Goal: Task Accomplishment & Management: Complete application form

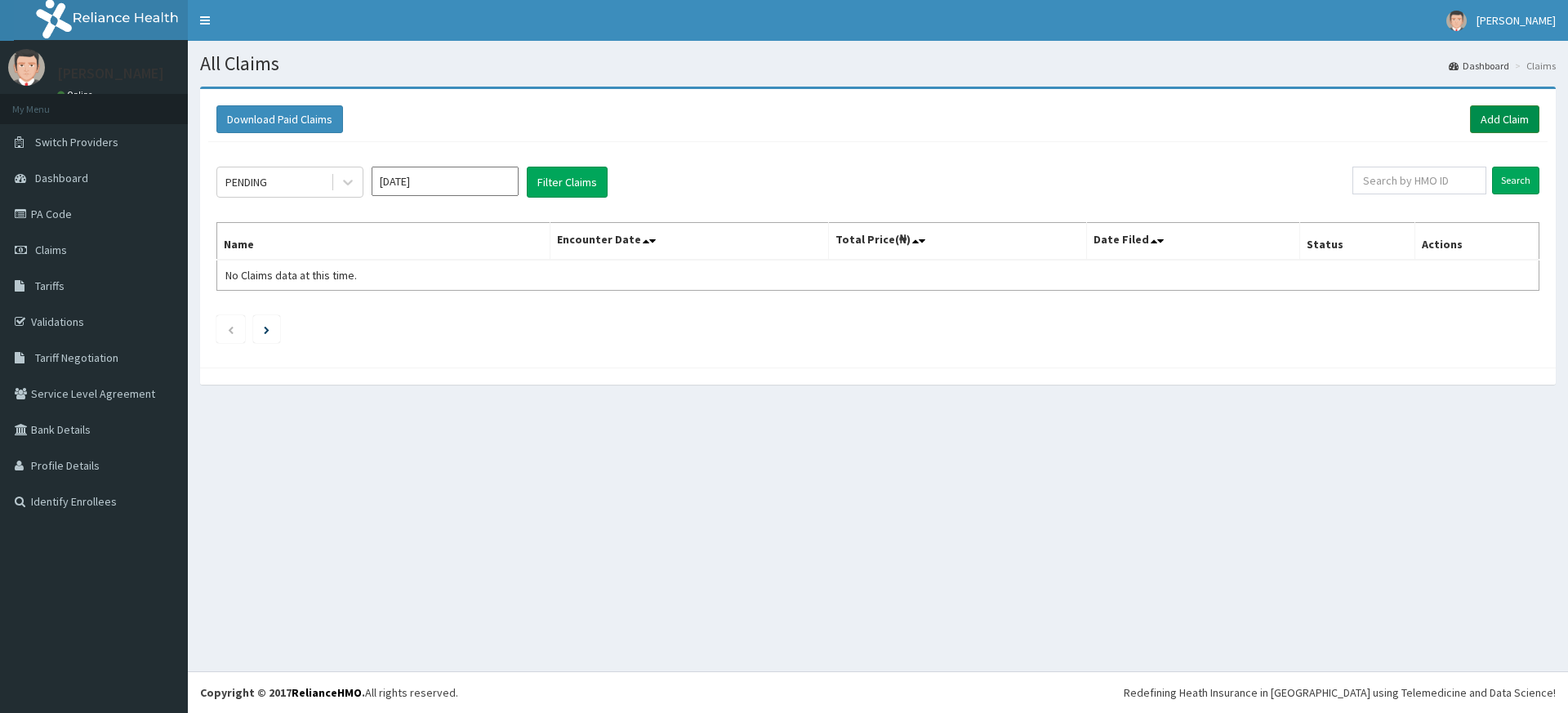
click at [1533, 117] on link "Add Claim" at bounding box center [1505, 119] width 70 height 28
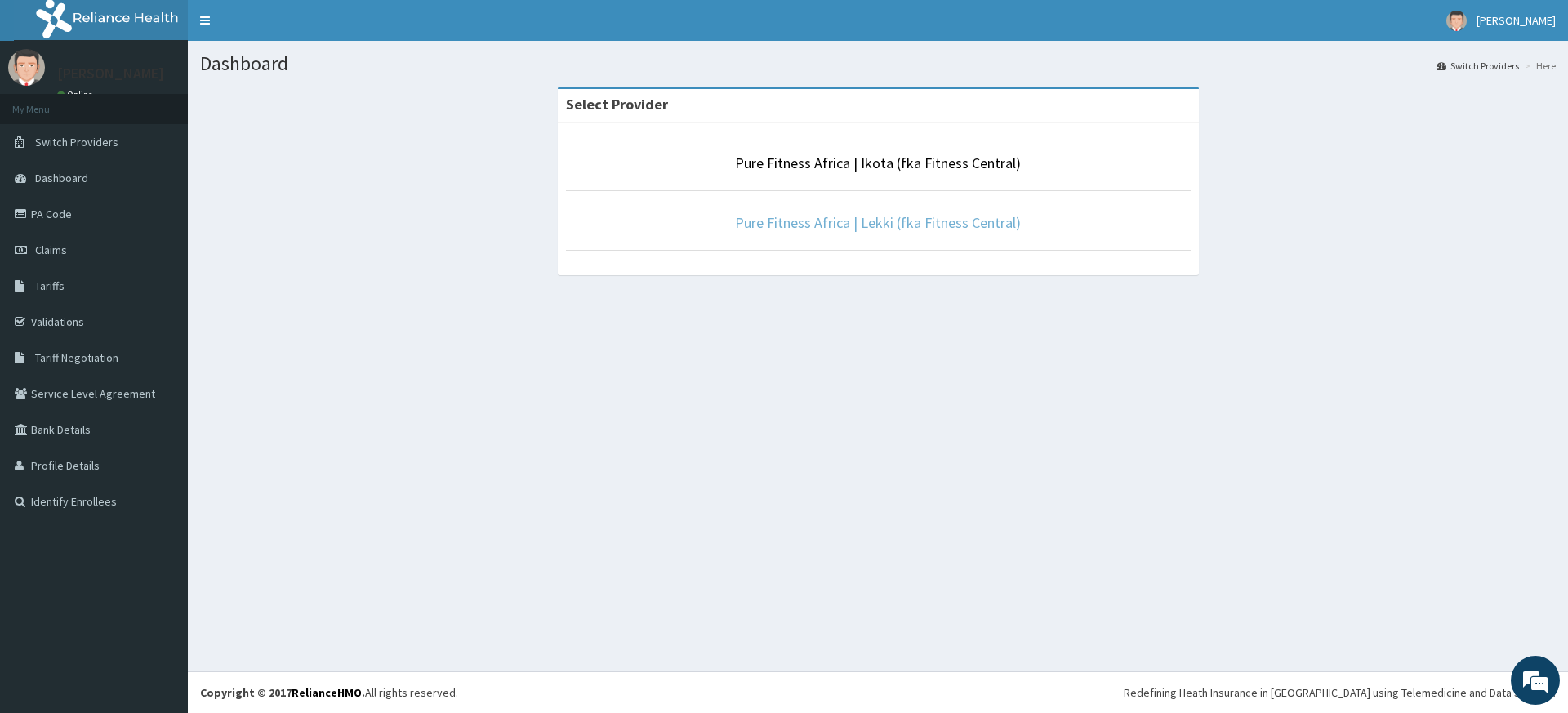
click at [795, 225] on link "Pure Fitness Africa | Lekki (fka Fitness Central)" at bounding box center [878, 222] width 286 height 19
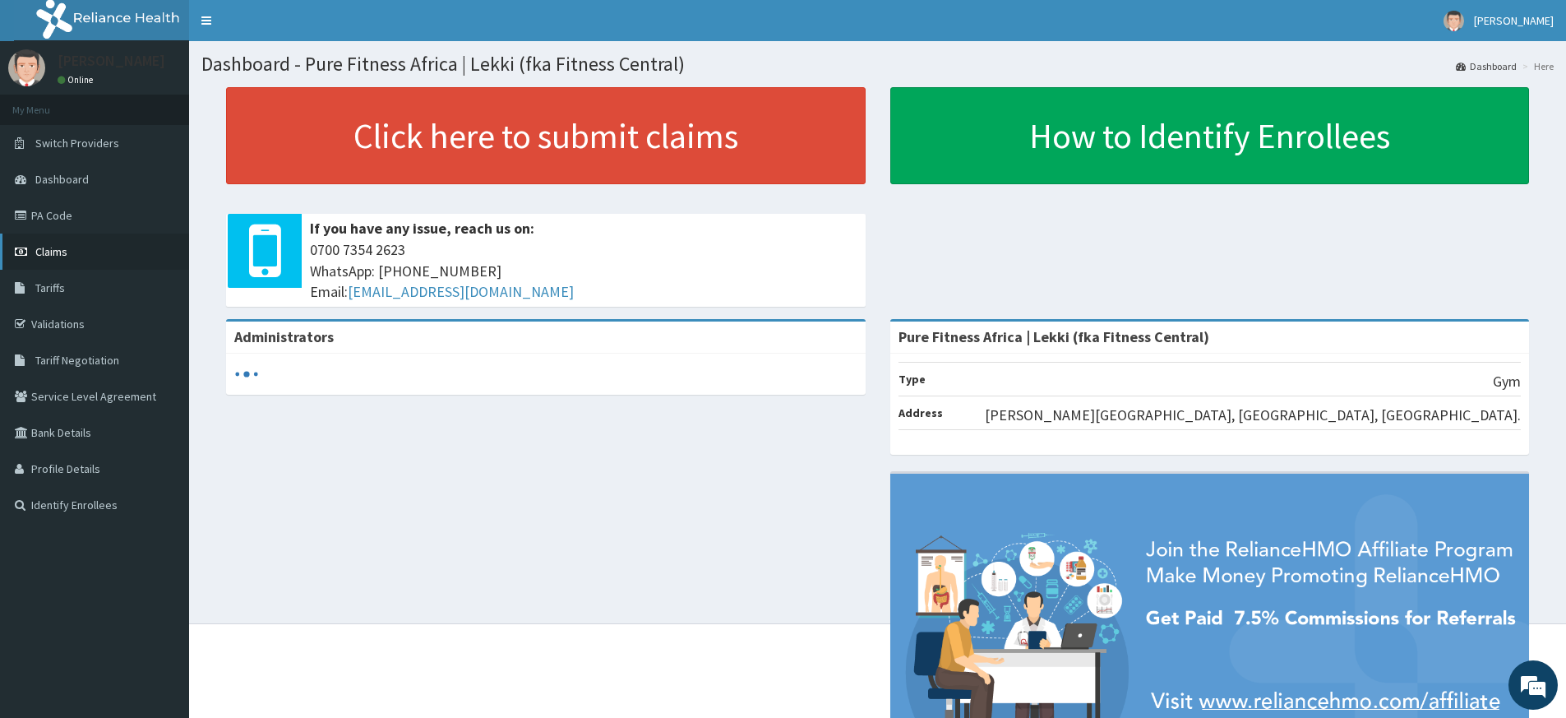
click at [56, 251] on span "Claims" at bounding box center [51, 251] width 32 height 15
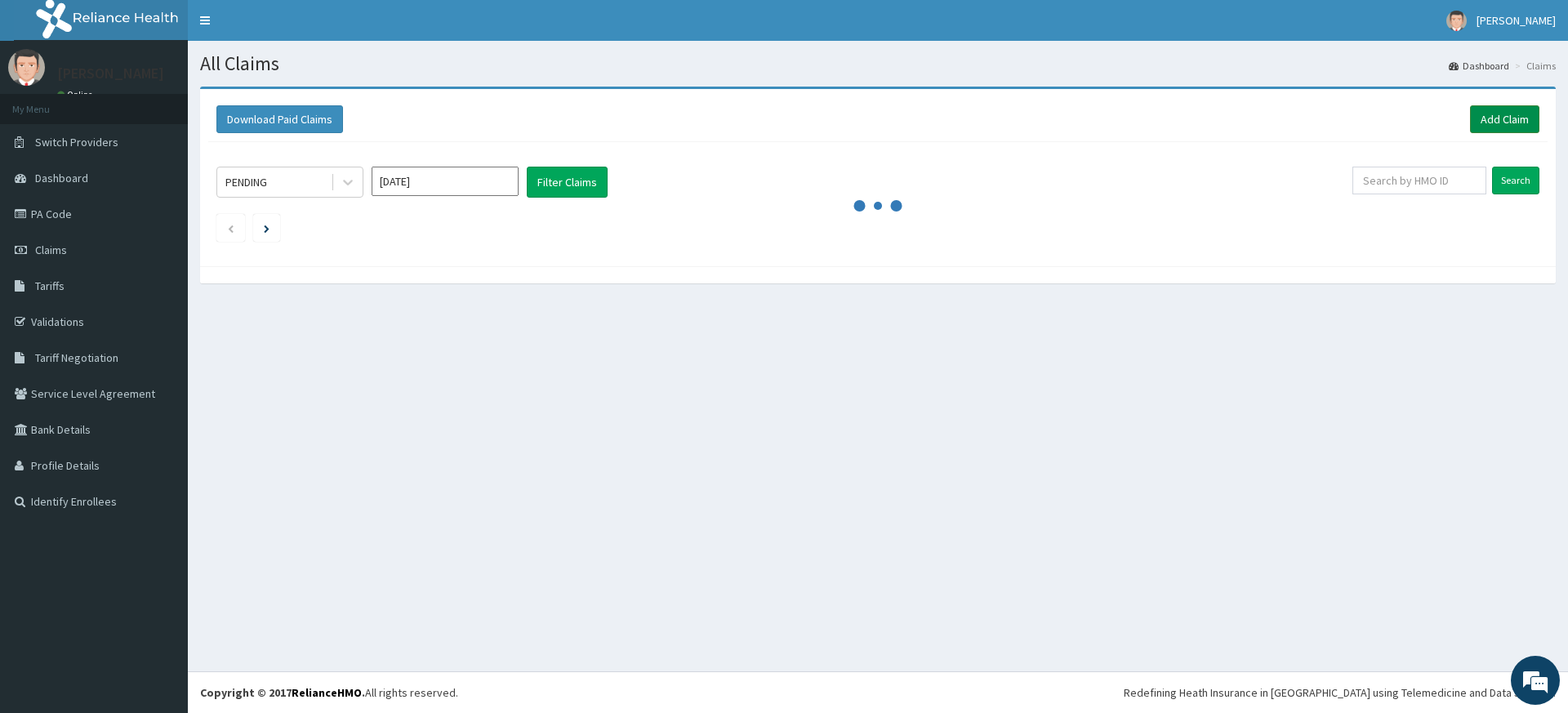
click at [1499, 112] on link "Add Claim" at bounding box center [1505, 119] width 70 height 28
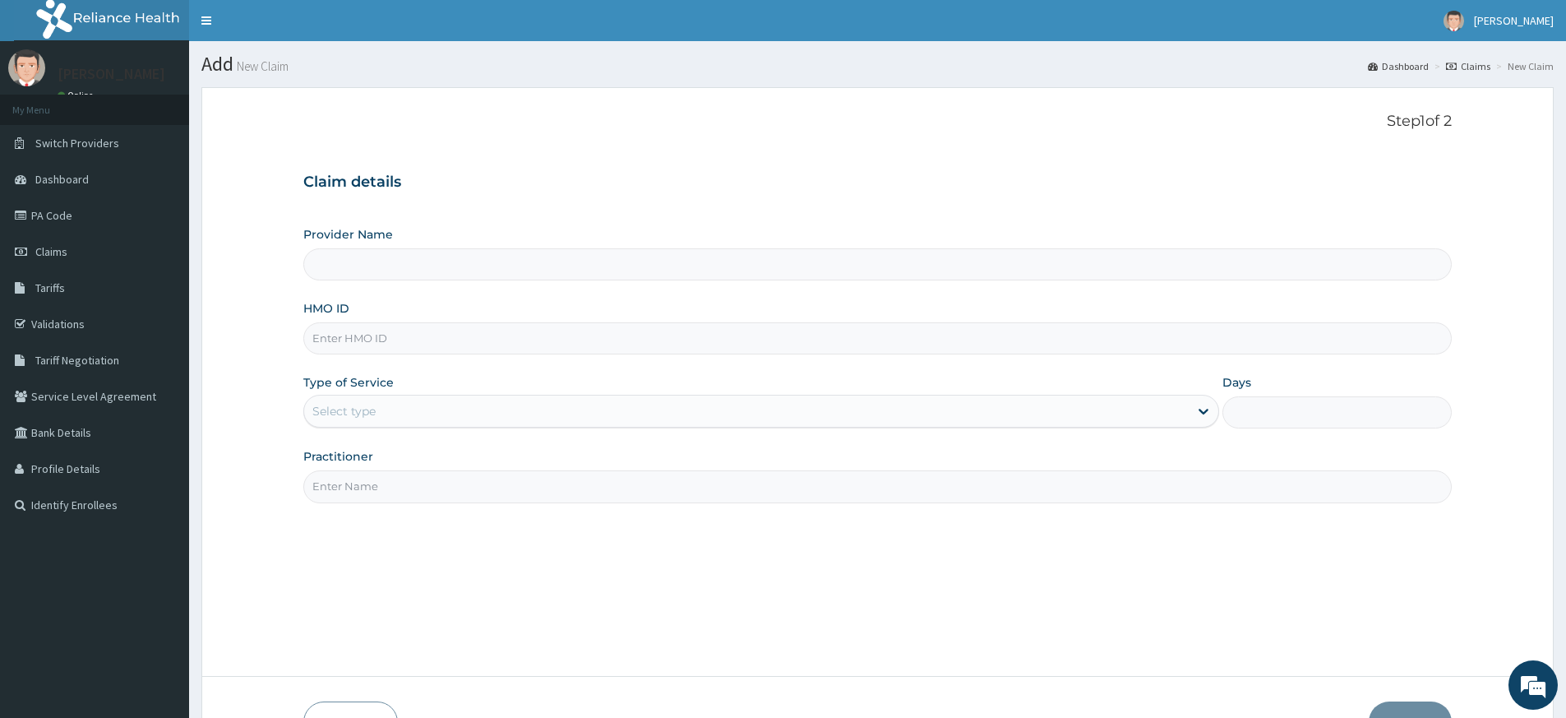
click at [374, 488] on input "Practitioner" at bounding box center [877, 486] width 1148 height 32
click at [426, 525] on div "Step 1 of 2 Claim details Provider Name HMO ID Type of Service Select type Days…" at bounding box center [877, 382] width 1148 height 538
type input "Pure Fitness Africa | Lekki (fka Fitness Central)"
type input "1"
click at [530, 340] on input "HMO ID" at bounding box center [877, 338] width 1148 height 32
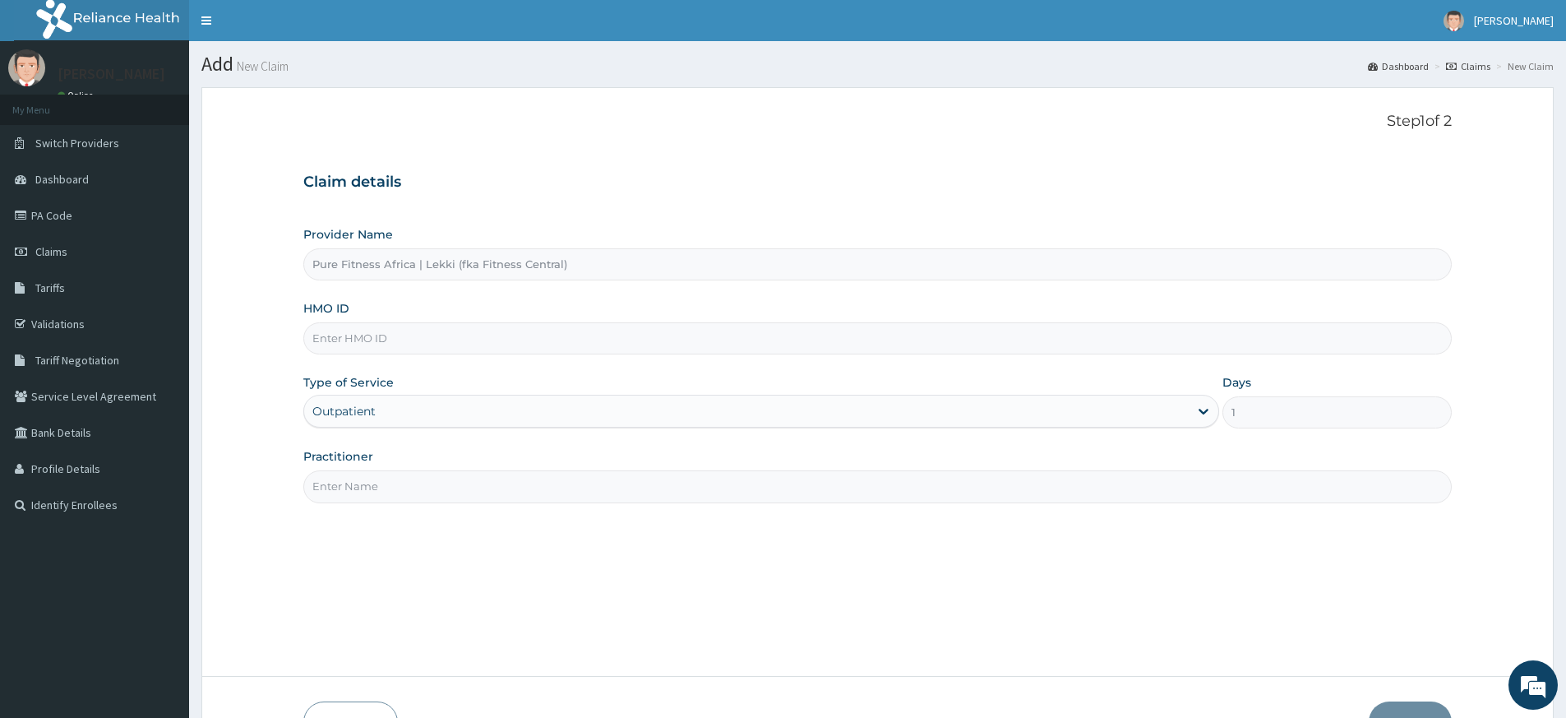
click at [335, 492] on input "Practitioner" at bounding box center [877, 486] width 1148 height 32
type input "pure fitness africa"
click at [537, 332] on input "HMO ID" at bounding box center [877, 338] width 1148 height 32
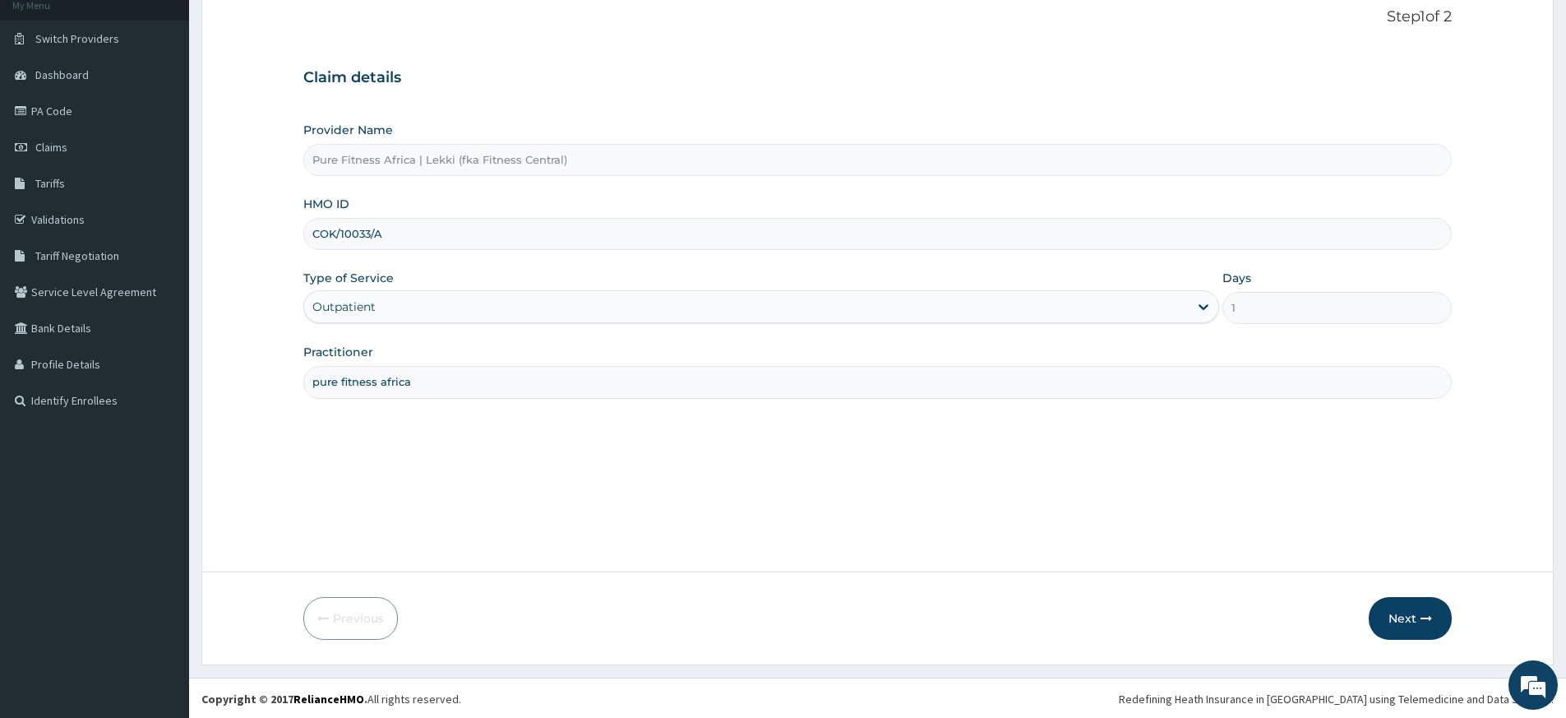
scroll to position [106, 0]
type input "COK/10033/A"
click at [1395, 613] on button "Next" at bounding box center [1410, 616] width 83 height 43
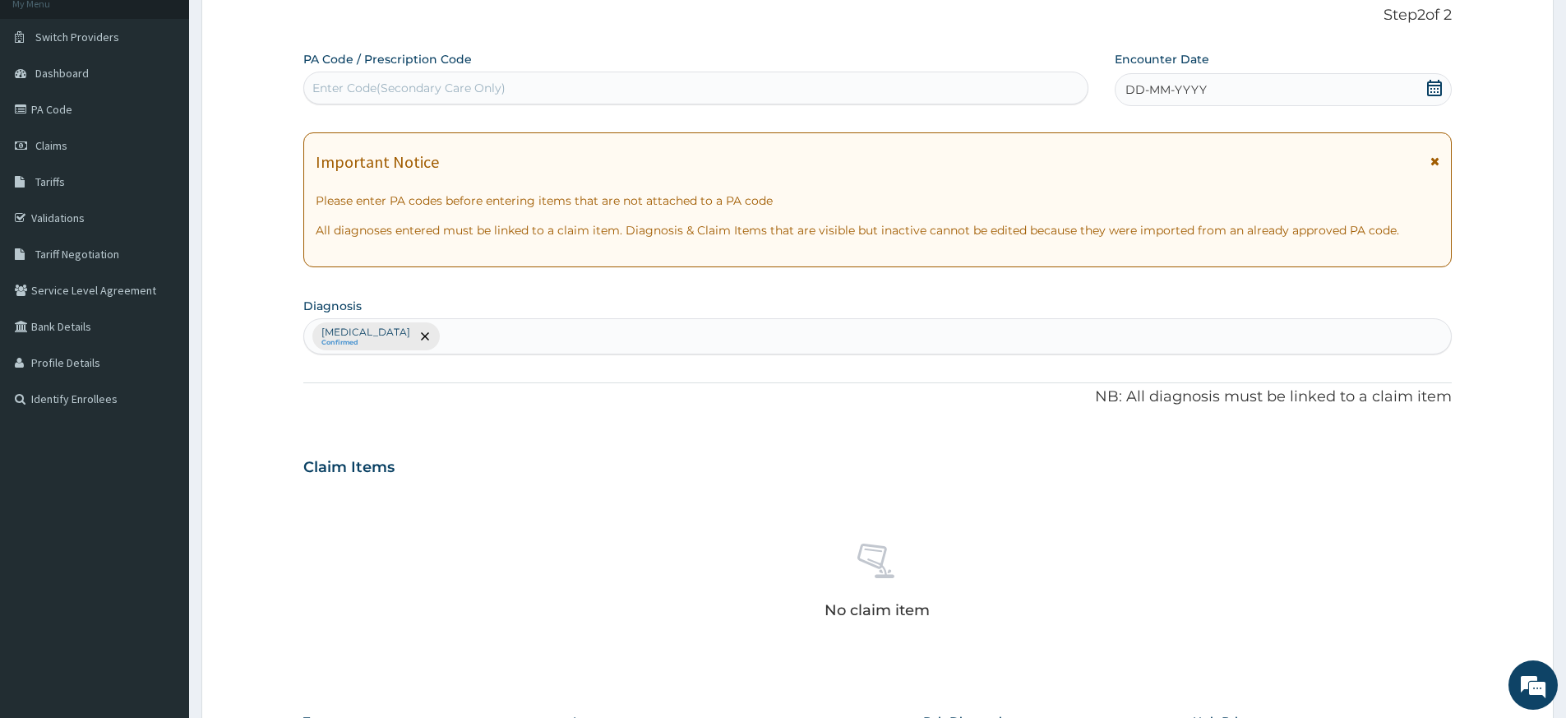
click at [1176, 92] on span "DD-MM-YYYY" at bounding box center [1165, 89] width 81 height 16
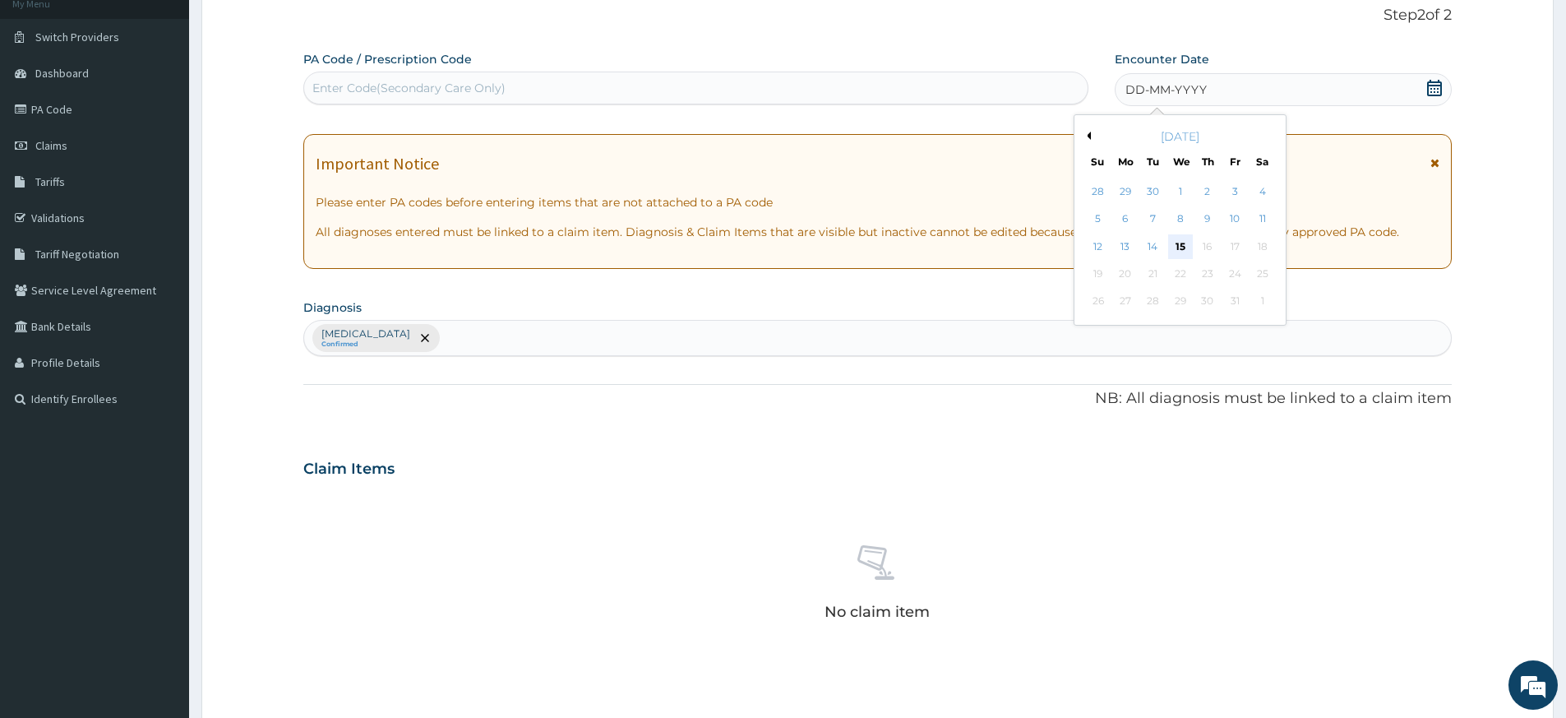
click at [1180, 244] on div "15" at bounding box center [1180, 246] width 25 height 25
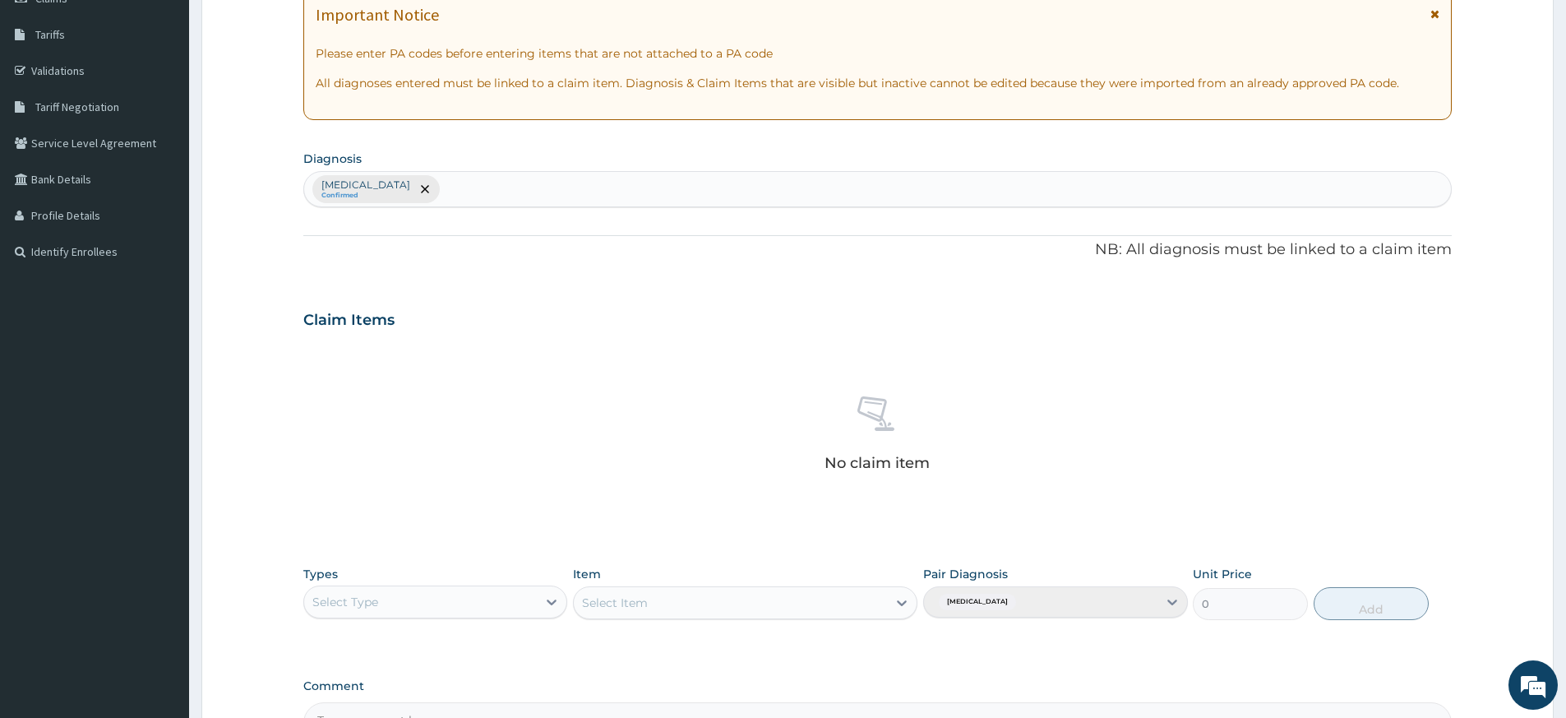
scroll to position [451, 0]
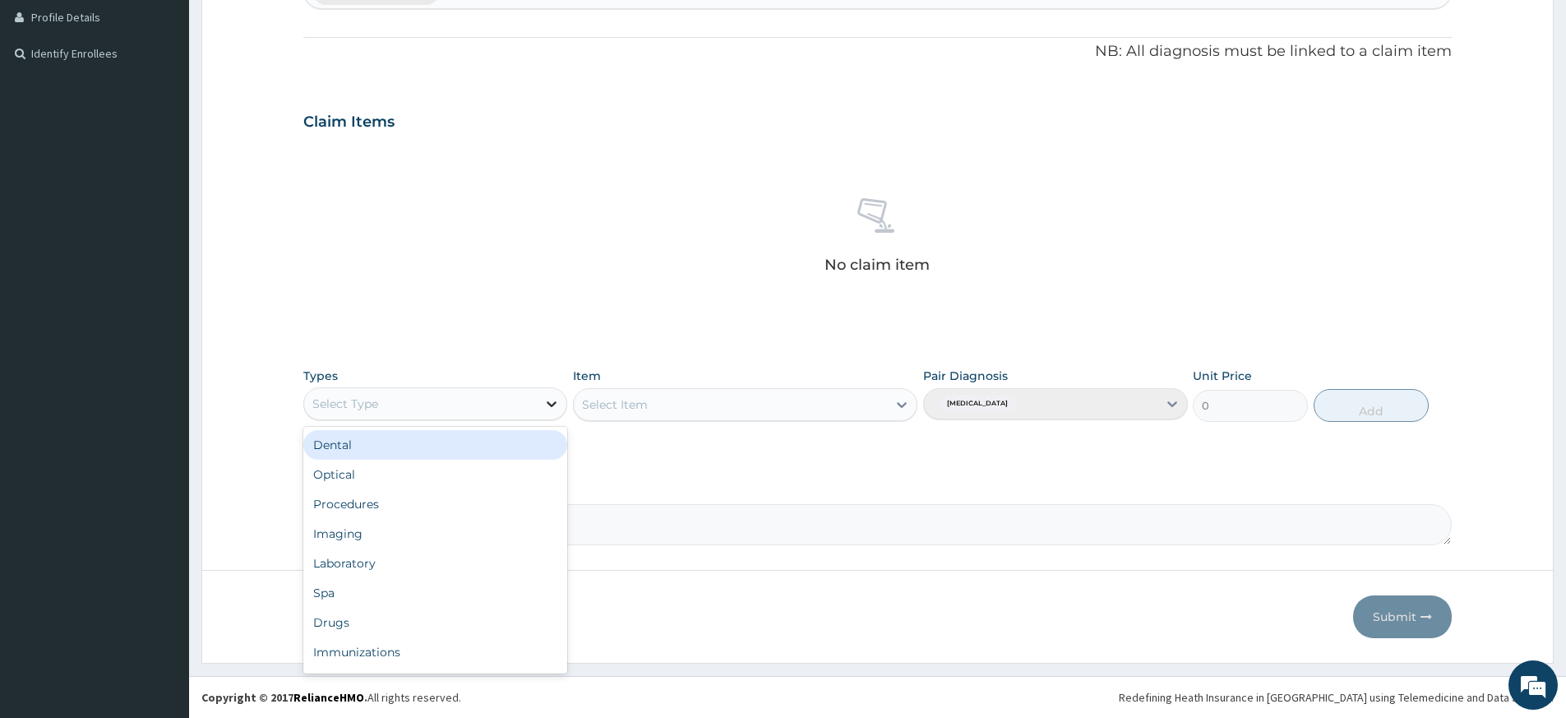
click at [551, 398] on icon at bounding box center [551, 403] width 16 height 16
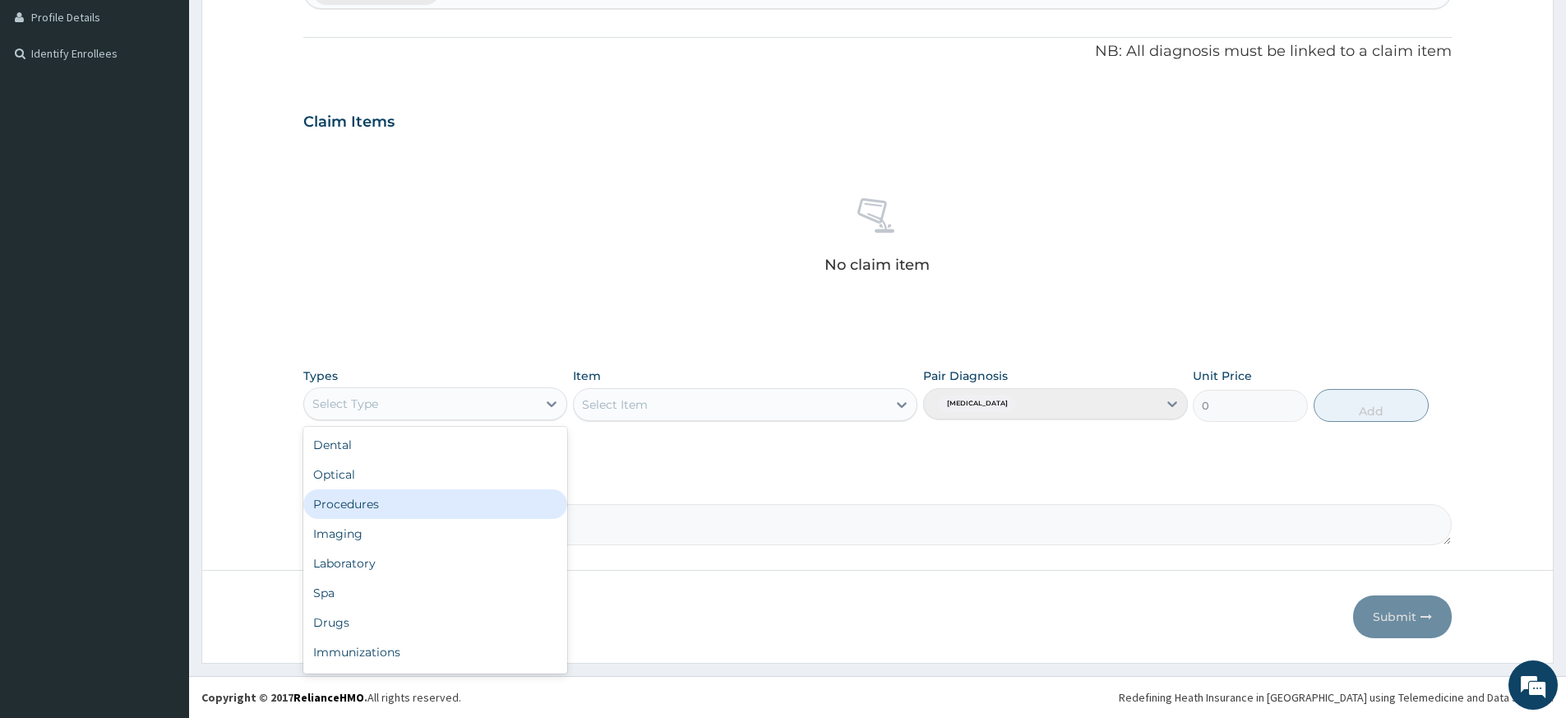
scroll to position [56, 0]
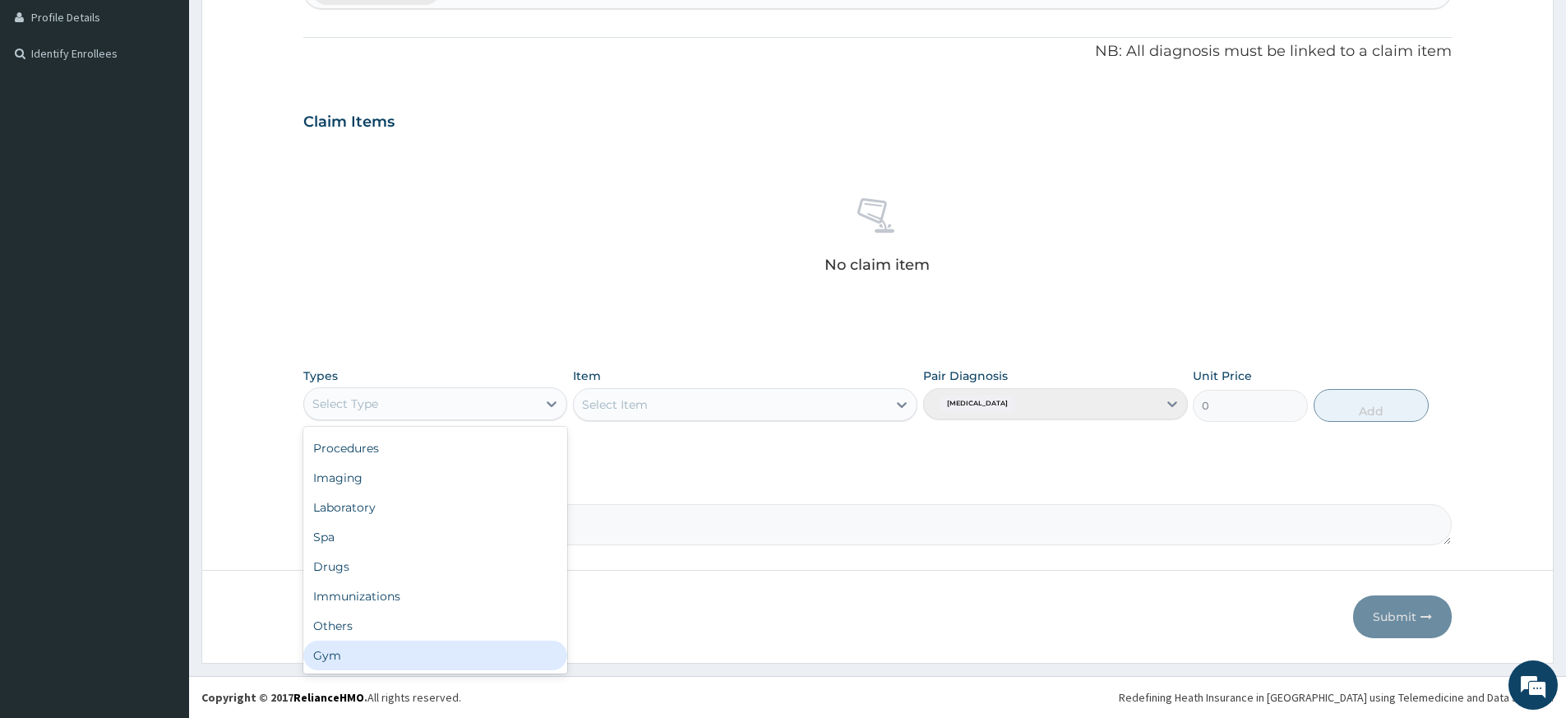
click at [396, 650] on div "Gym" at bounding box center [435, 655] width 264 height 30
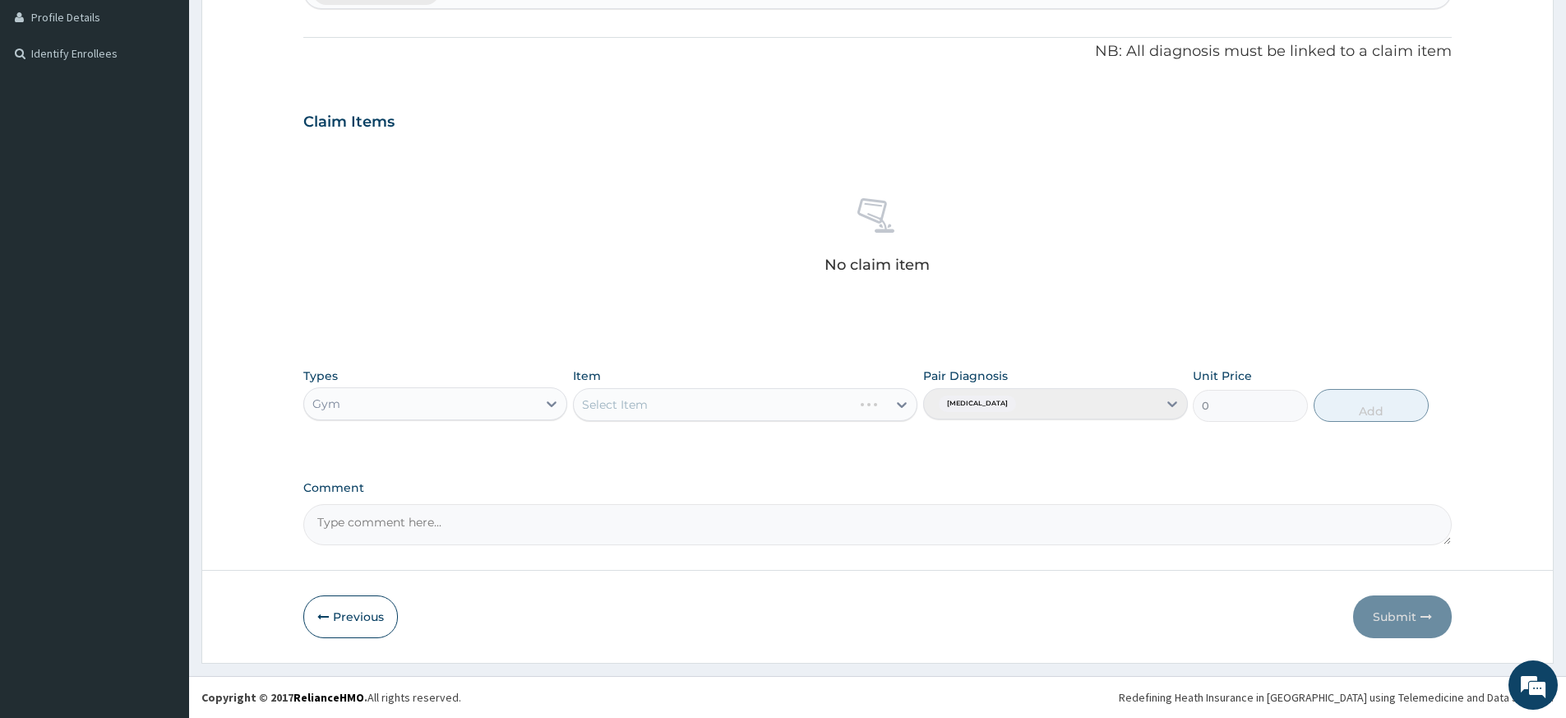
click at [888, 400] on div "Select Item" at bounding box center [745, 404] width 344 height 33
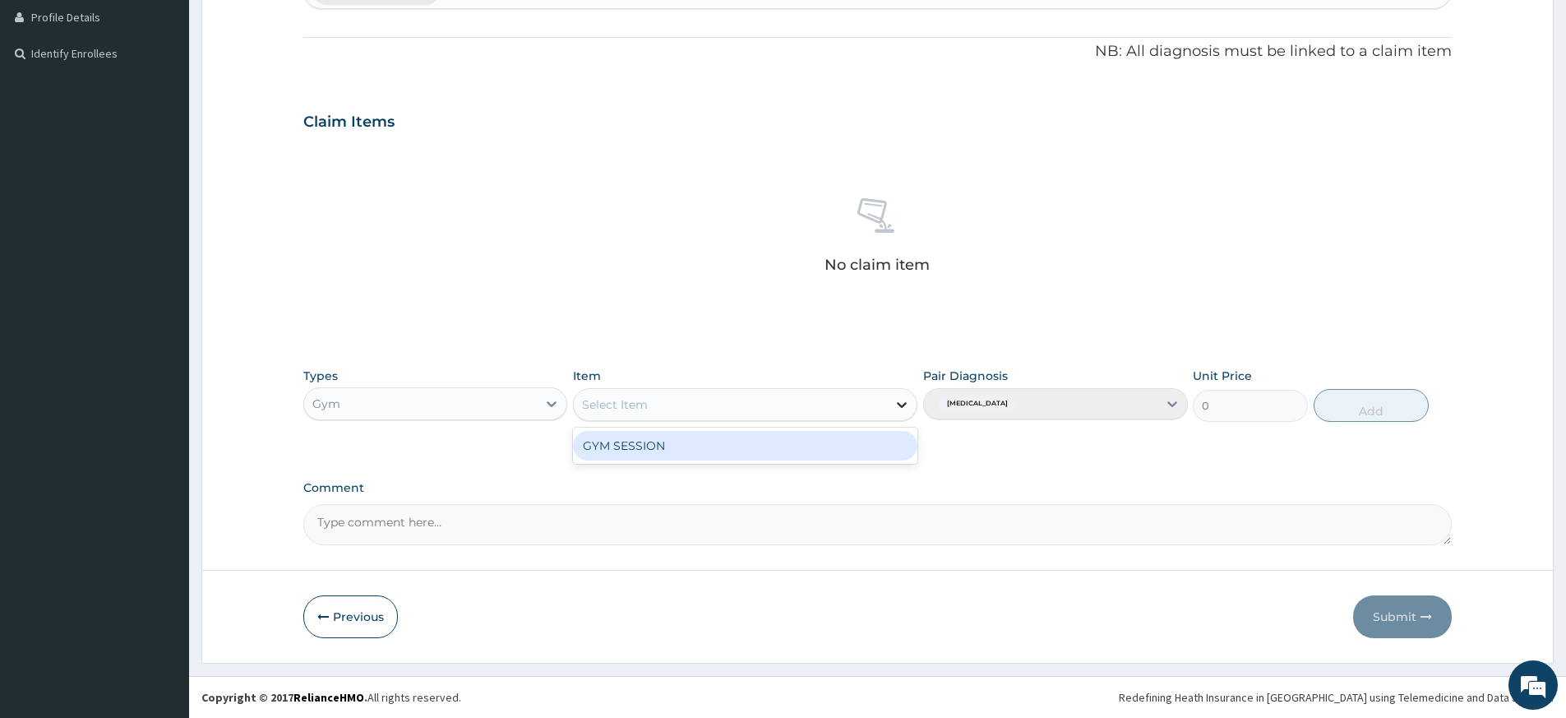
click at [892, 401] on div at bounding box center [902, 405] width 30 height 30
click at [862, 451] on div "GYM SESSION" at bounding box center [745, 446] width 344 height 30
type input "3000"
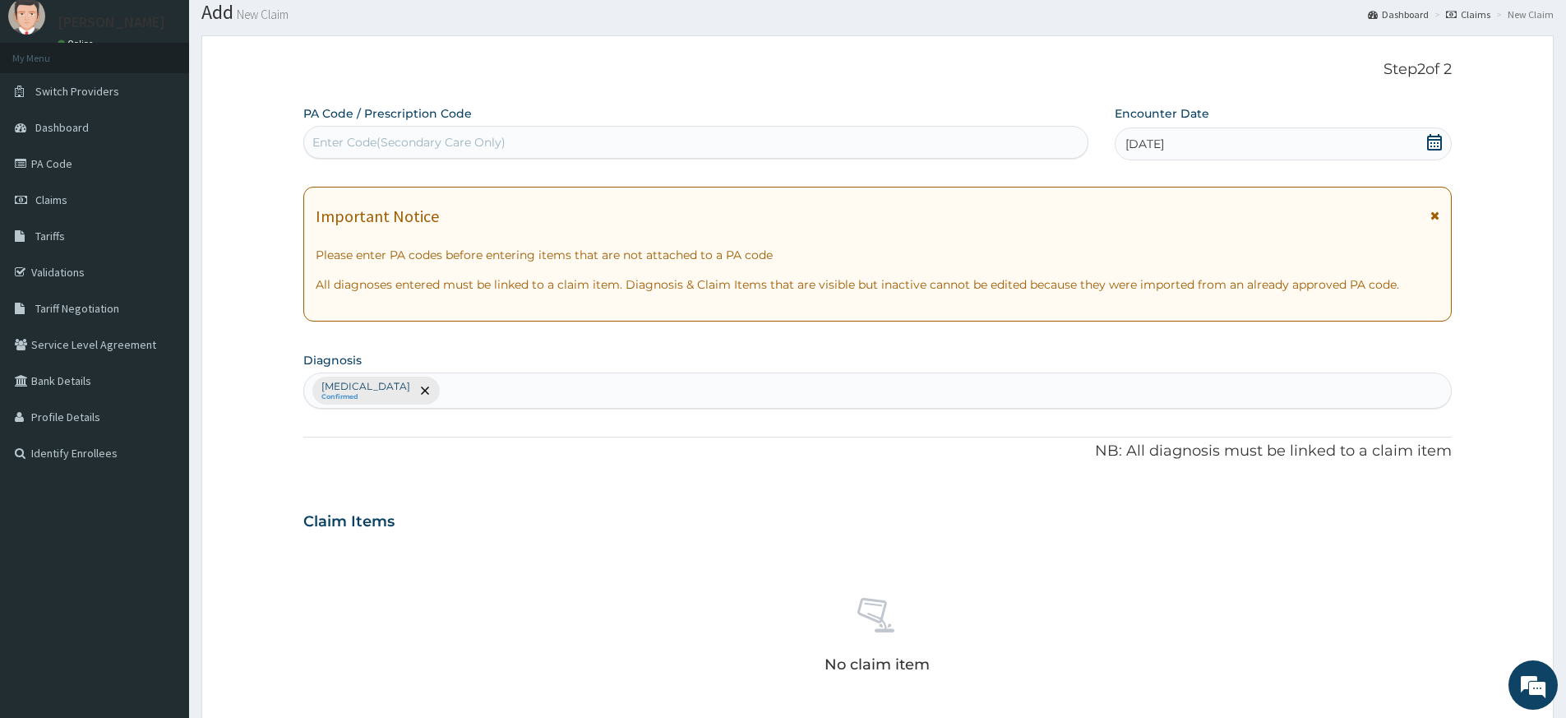
scroll to position [0, 0]
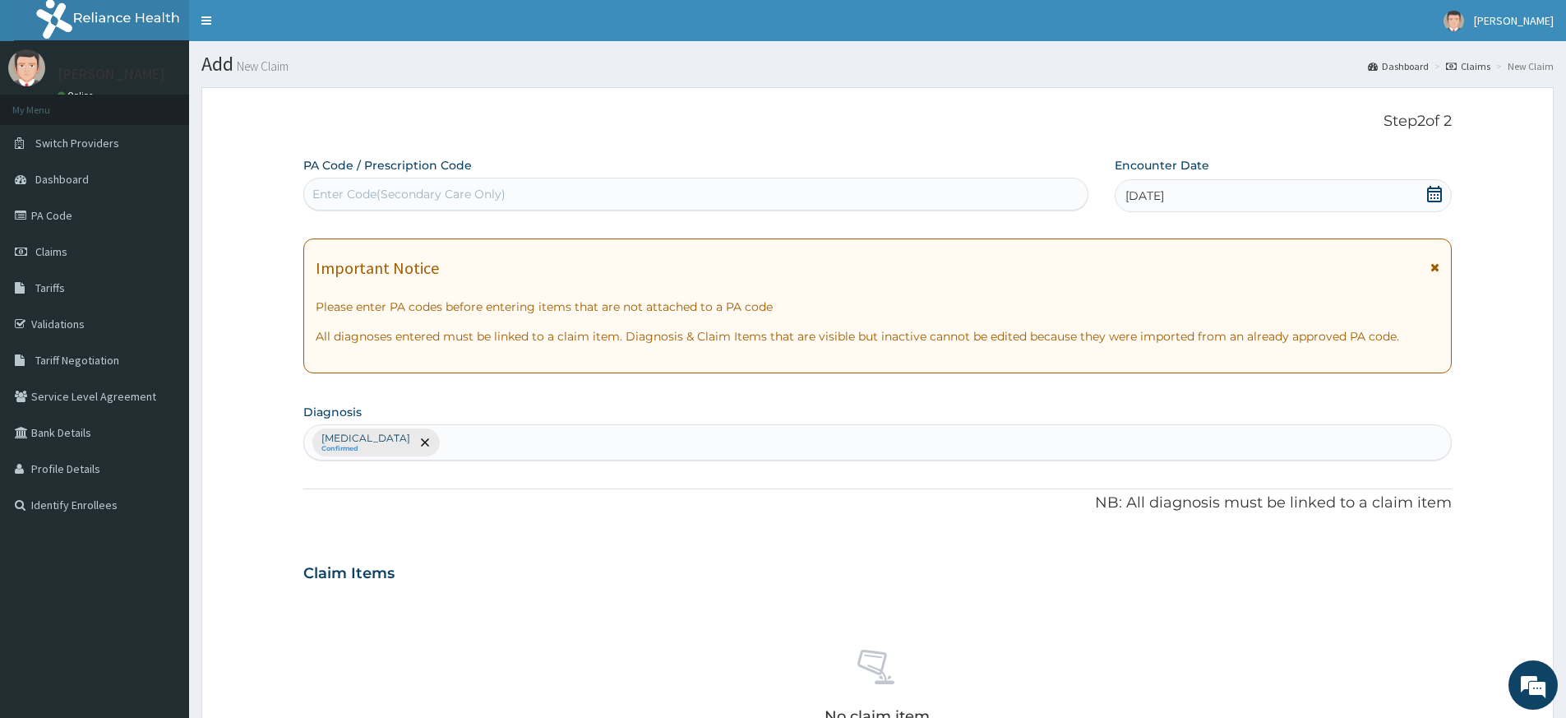
click at [618, 187] on div "Enter Code(Secondary Care Only)" at bounding box center [695, 194] width 783 height 26
type input "PA/8419B6"
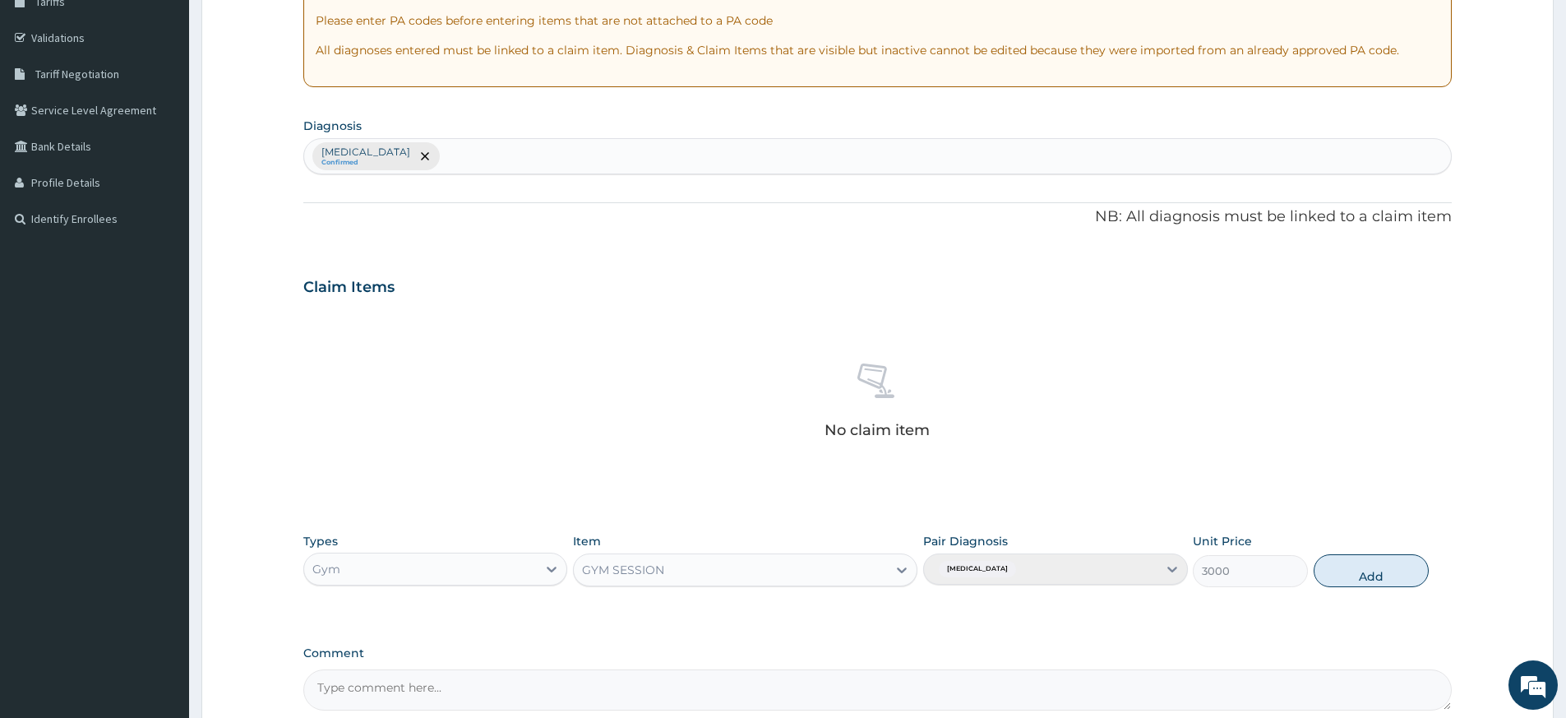
scroll to position [451, 0]
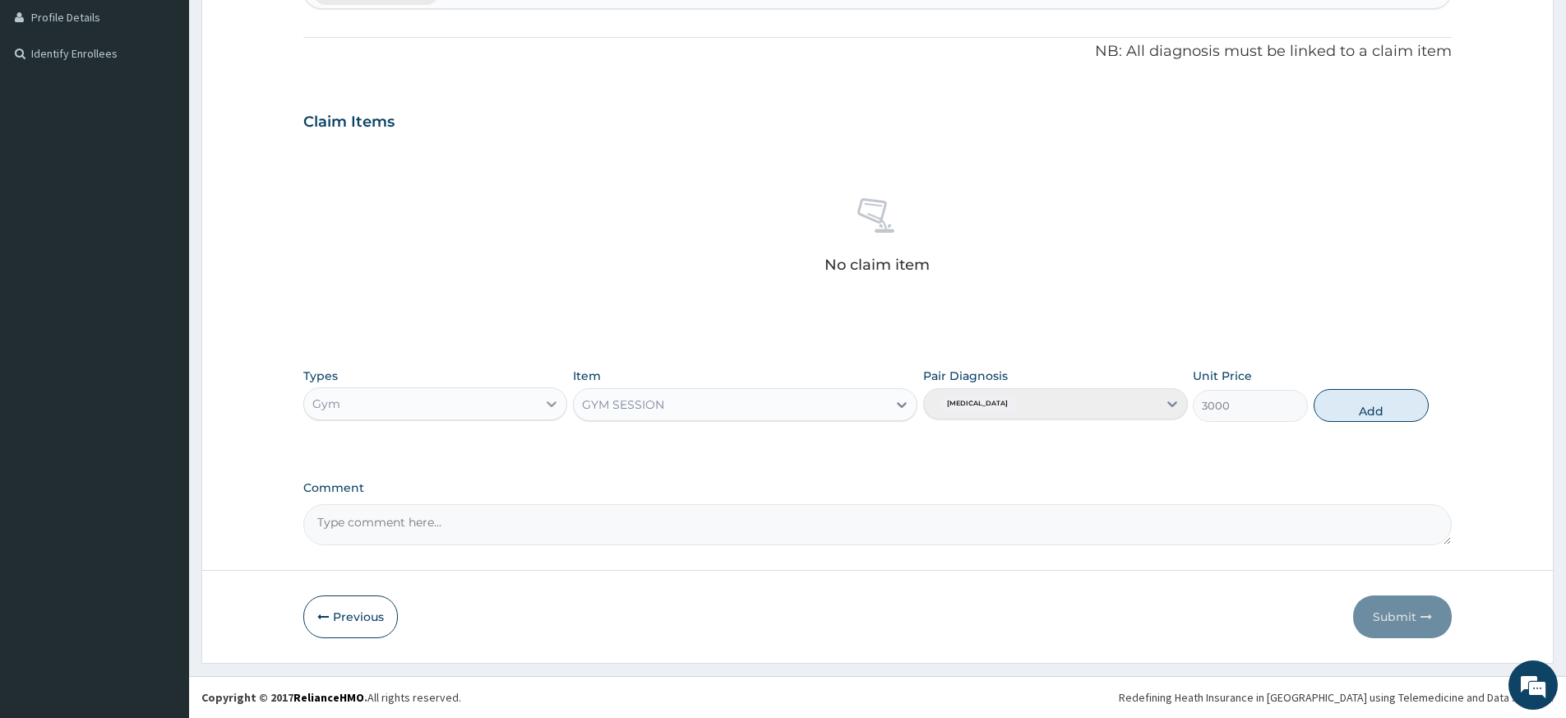
click at [557, 404] on icon at bounding box center [551, 403] width 16 height 16
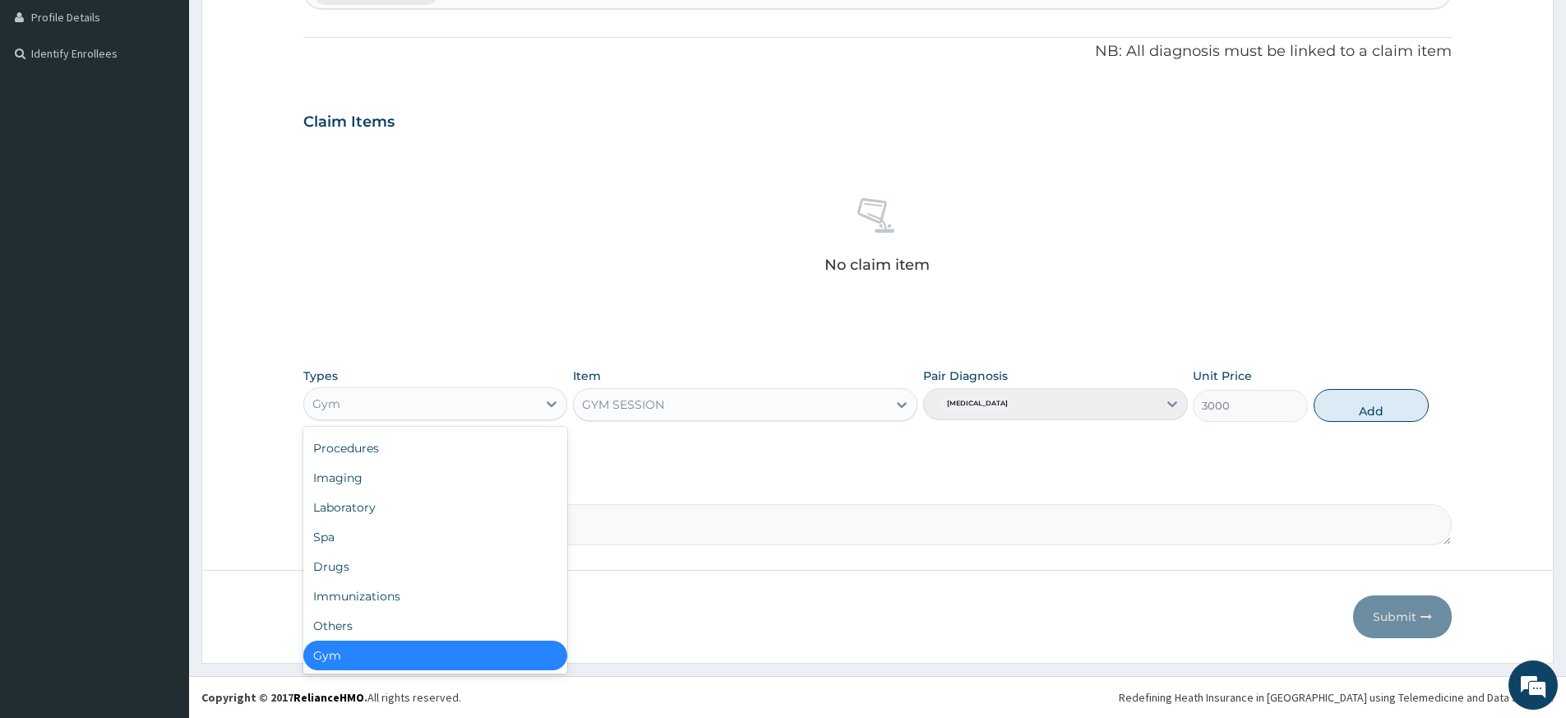
click at [677, 520] on textarea "Comment" at bounding box center [877, 524] width 1148 height 41
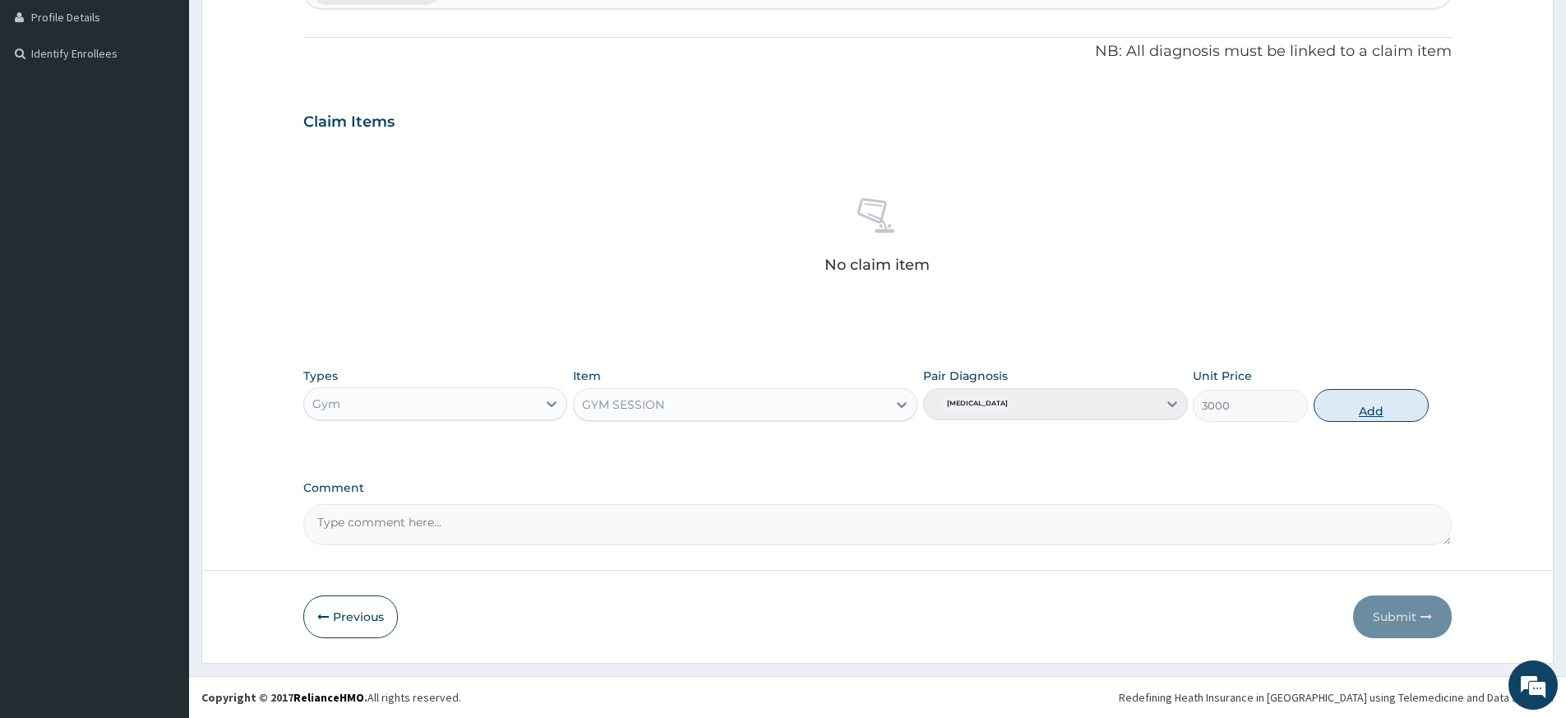
click at [1386, 401] on button "Add" at bounding box center [1371, 405] width 115 height 33
type input "0"
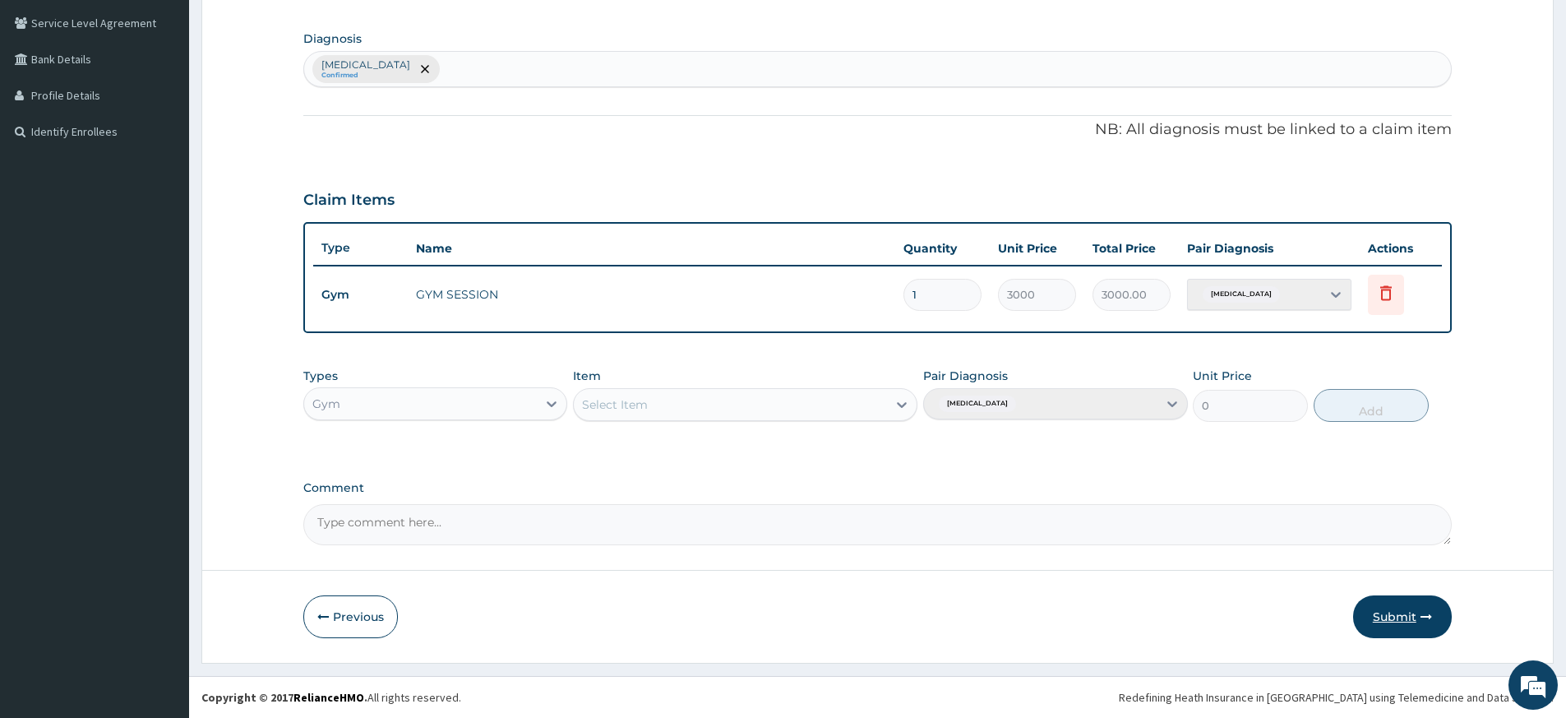
click at [1399, 605] on button "Submit" at bounding box center [1402, 616] width 99 height 43
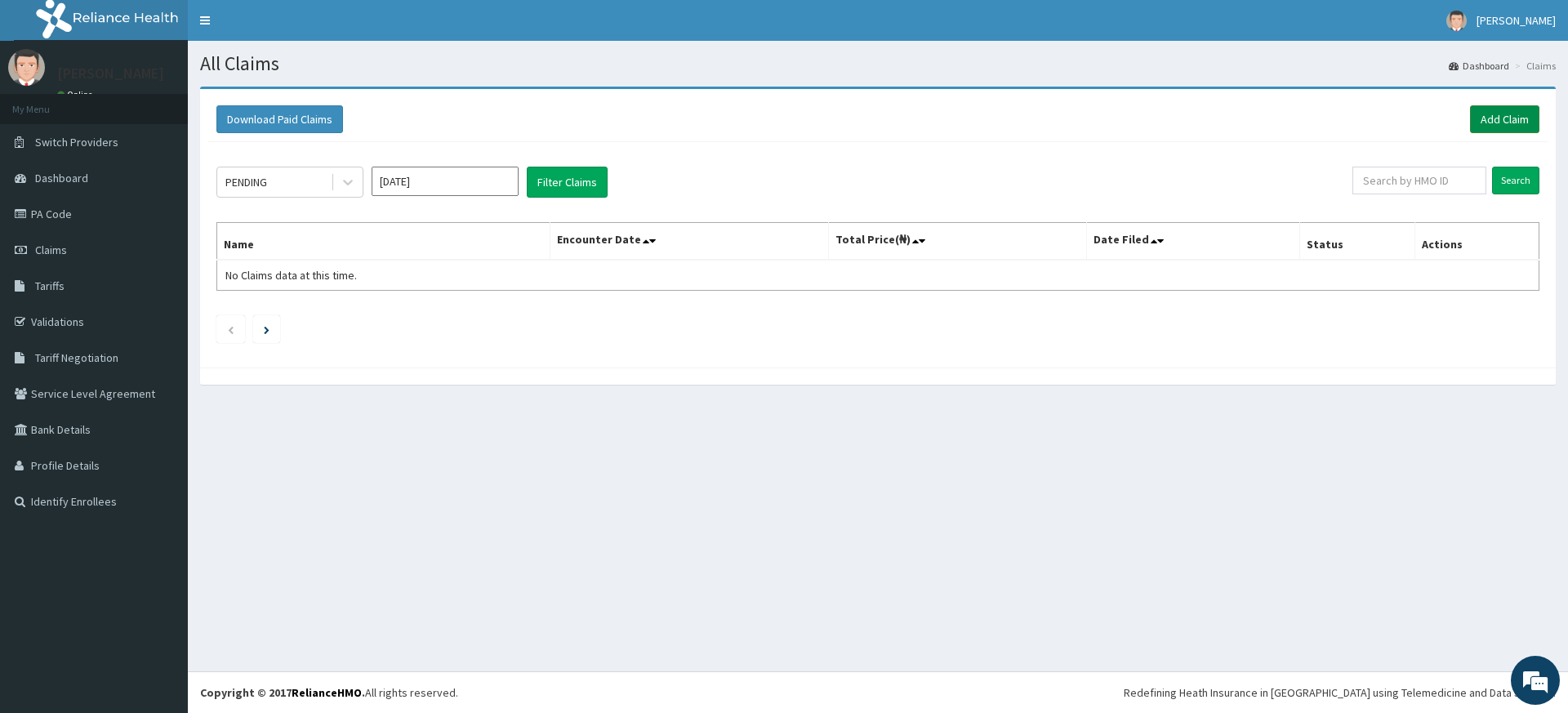
click at [1503, 120] on link "Add Claim" at bounding box center [1505, 119] width 70 height 28
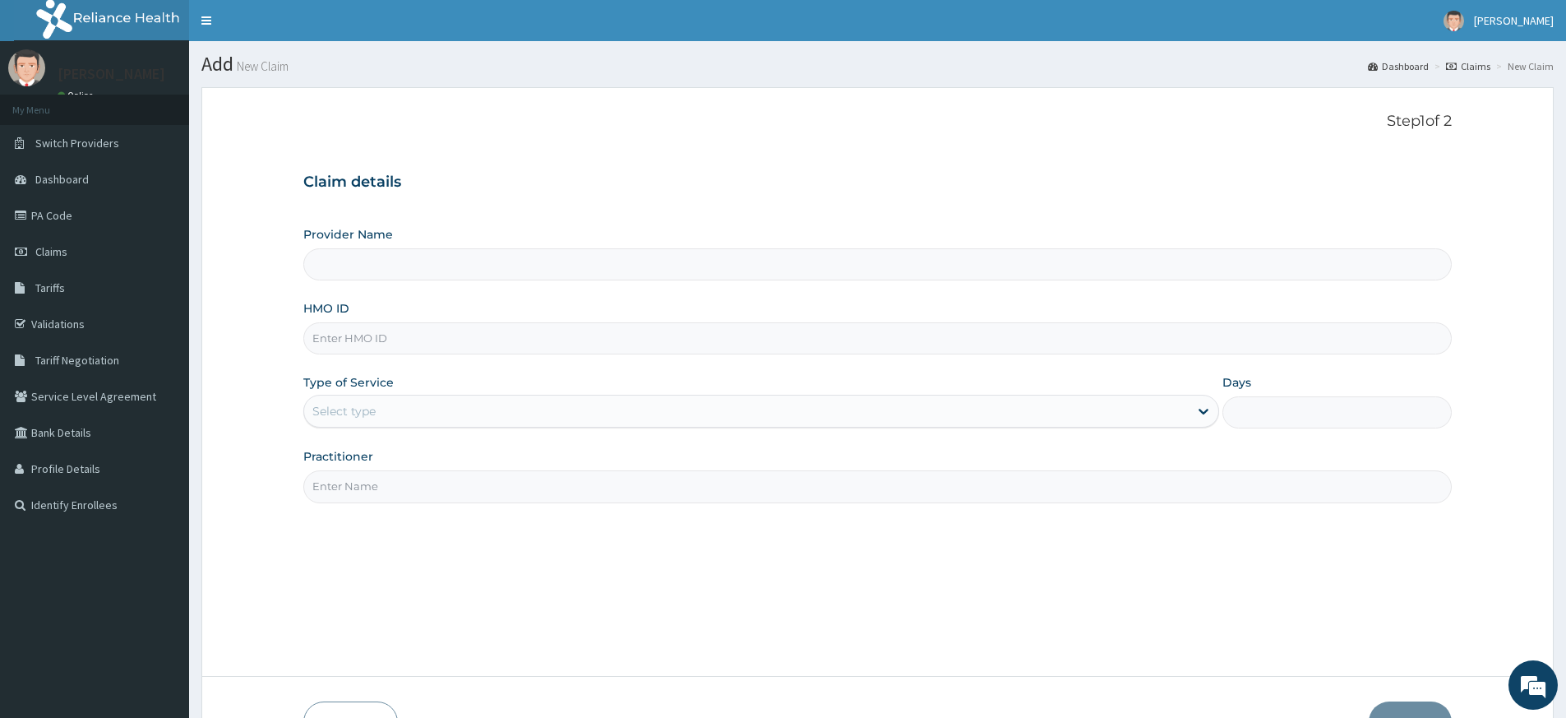
type input "Pure Fitness Africa | Lekki (fka Fitness Central)"
type input "1"
click at [461, 334] on input "HMO ID" at bounding box center [877, 338] width 1148 height 32
type input "AEZ/10005/B"
click at [544, 488] on input "Practitioner" at bounding box center [877, 486] width 1148 height 32
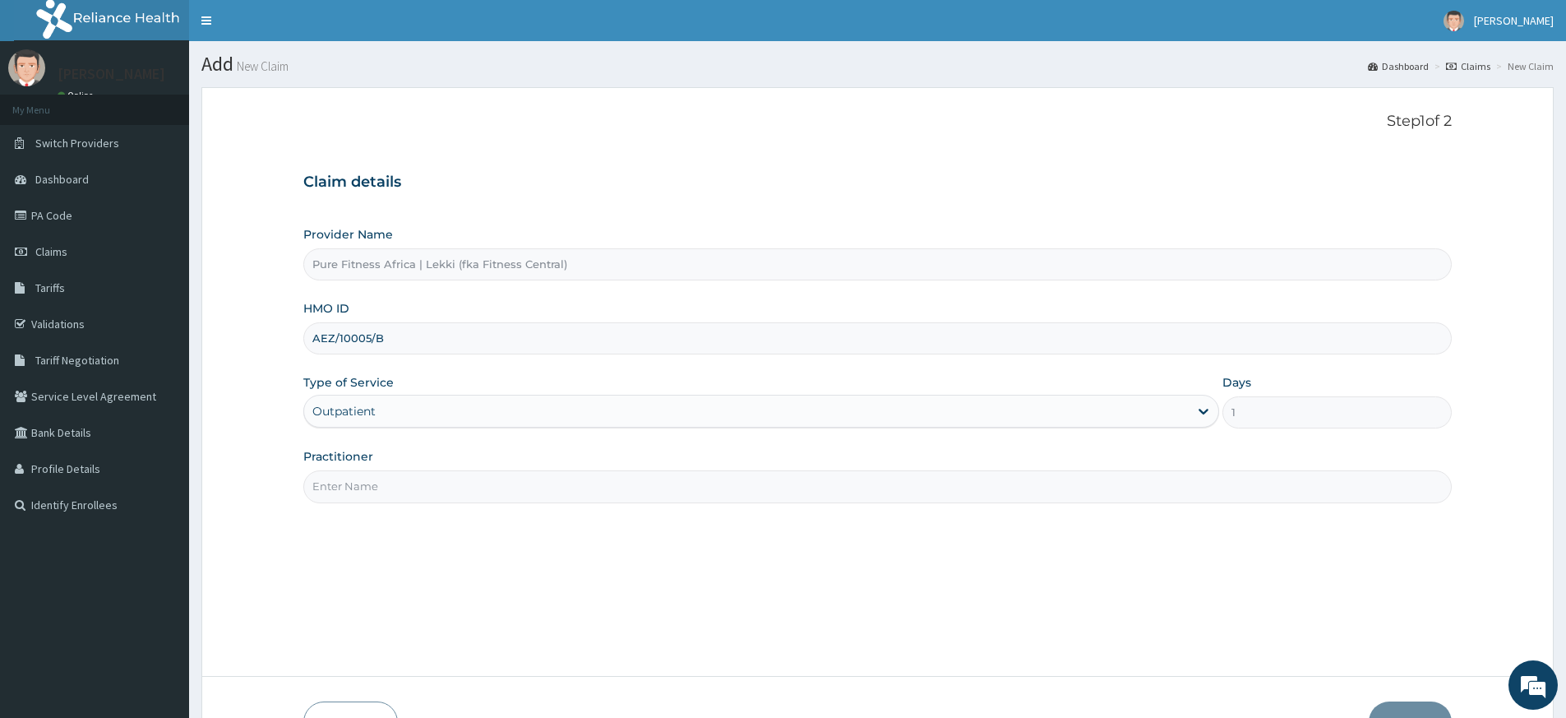
type input "pure fitness africa"
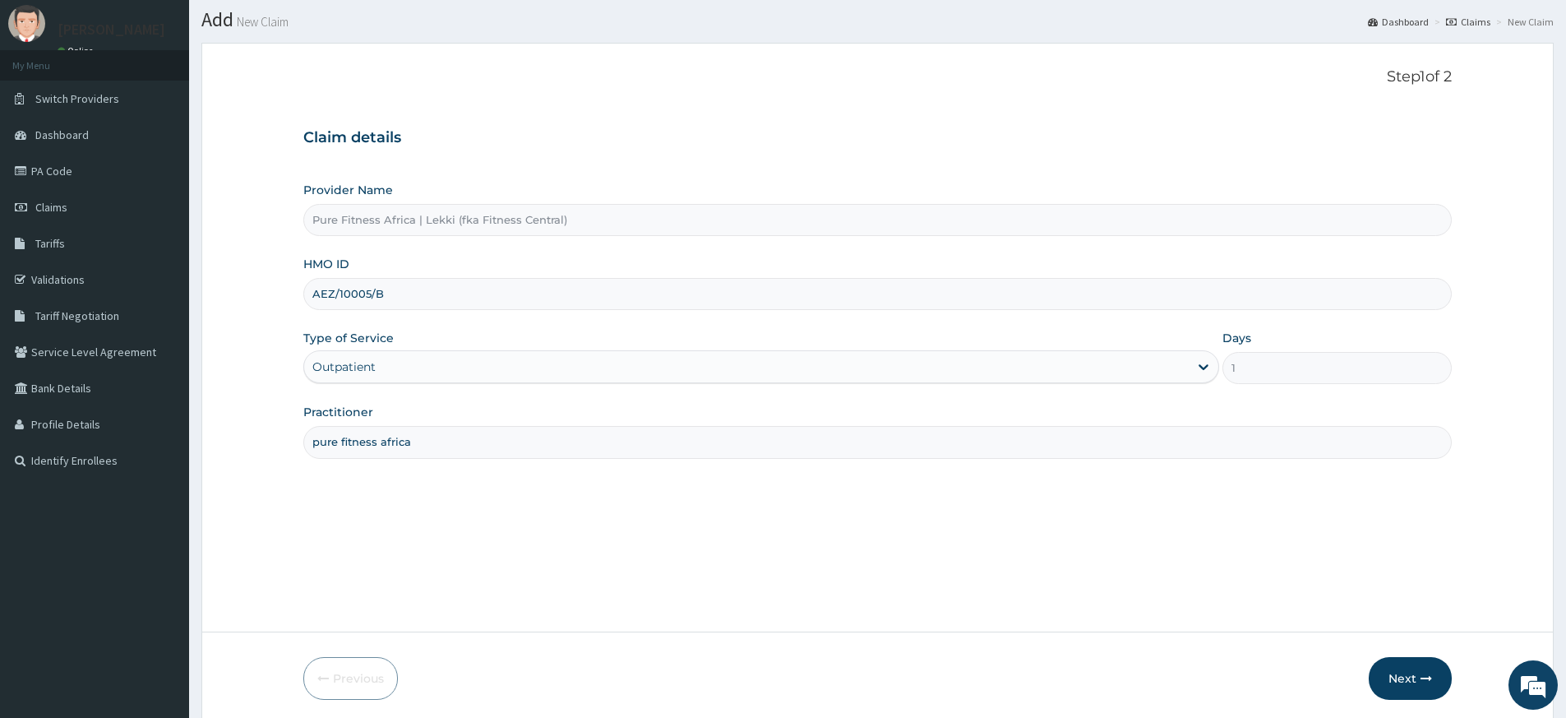
scroll to position [106, 0]
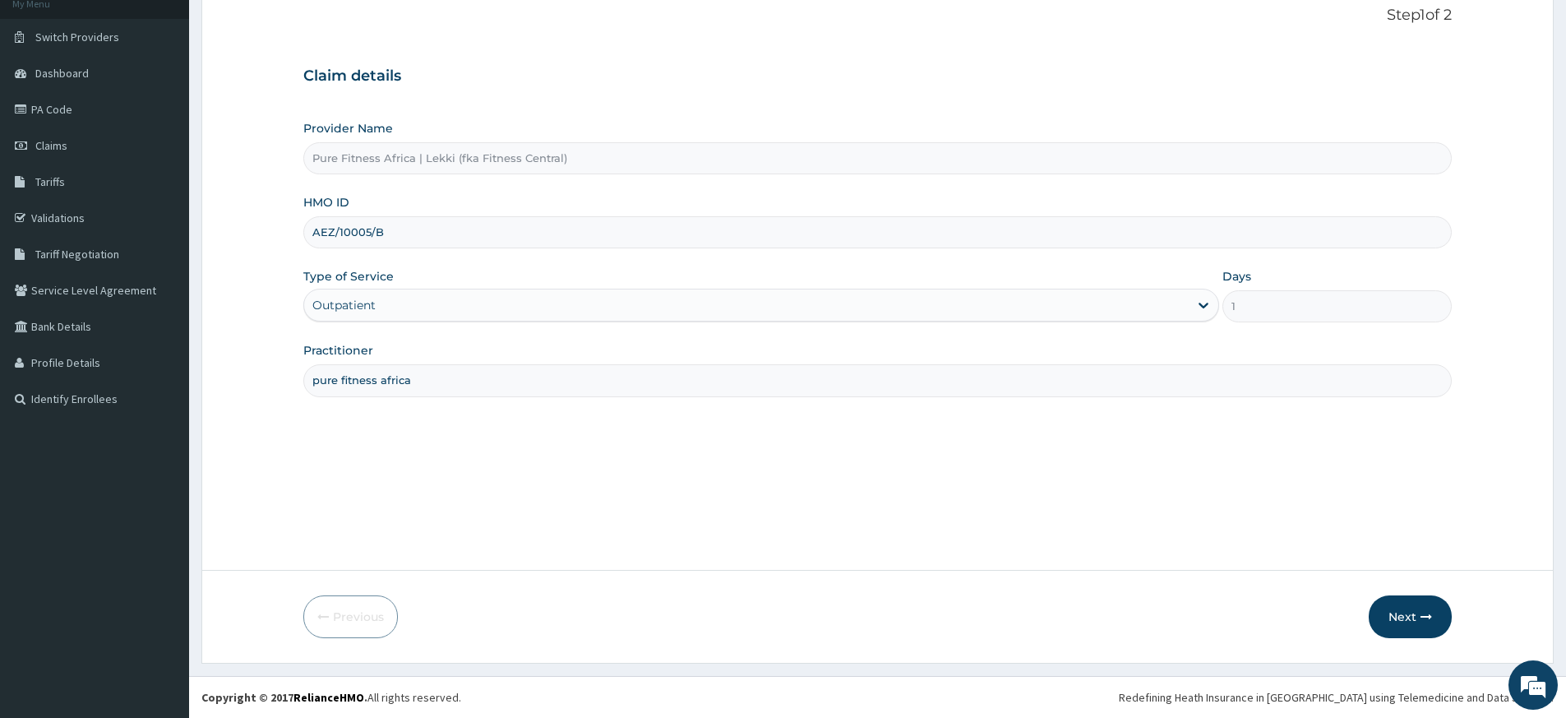
click at [1435, 641] on form "Step 1 of 2 Claim details Provider Name Pure Fitness Africa | Lekki (fka Fitnes…" at bounding box center [877, 322] width 1352 height 682
click at [1429, 625] on button "Next" at bounding box center [1410, 616] width 83 height 43
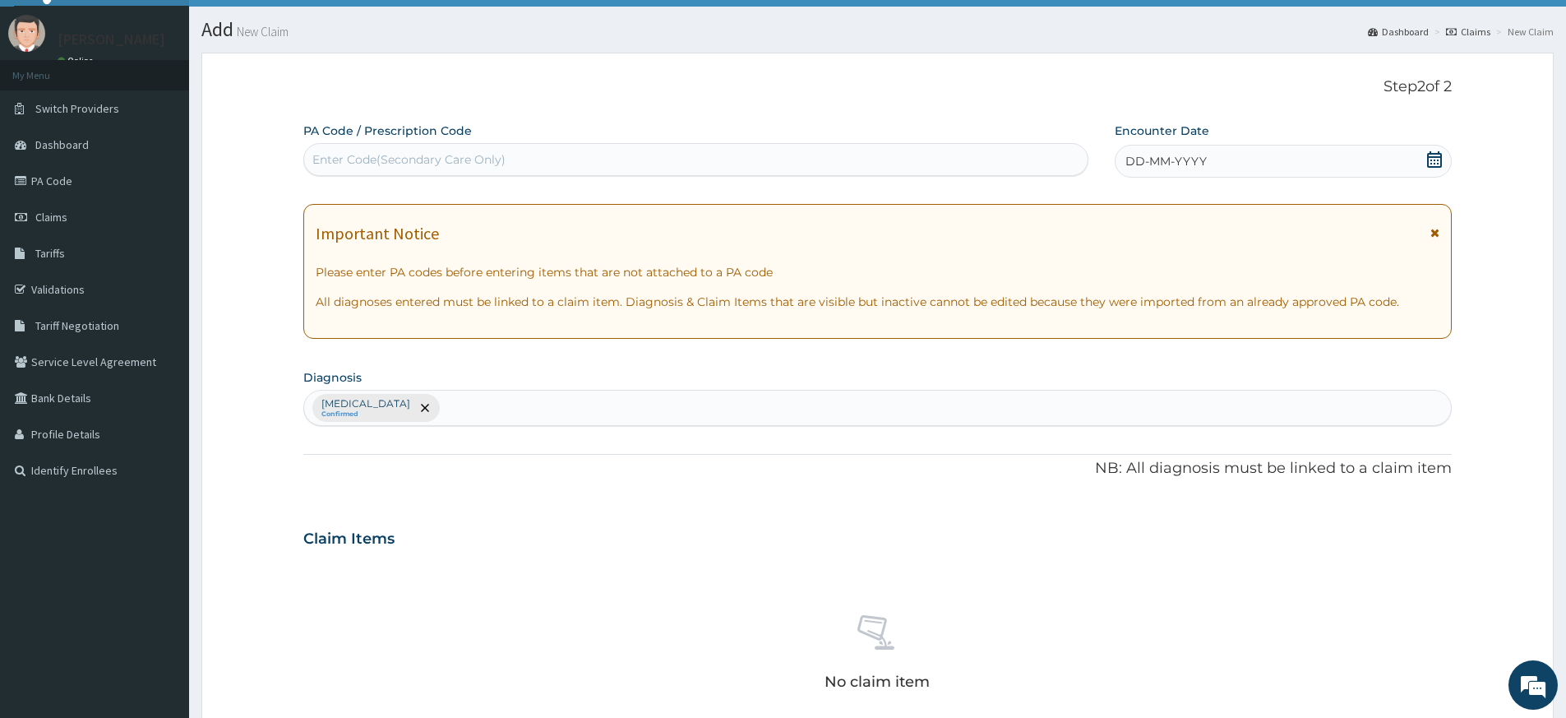
scroll to position [0, 0]
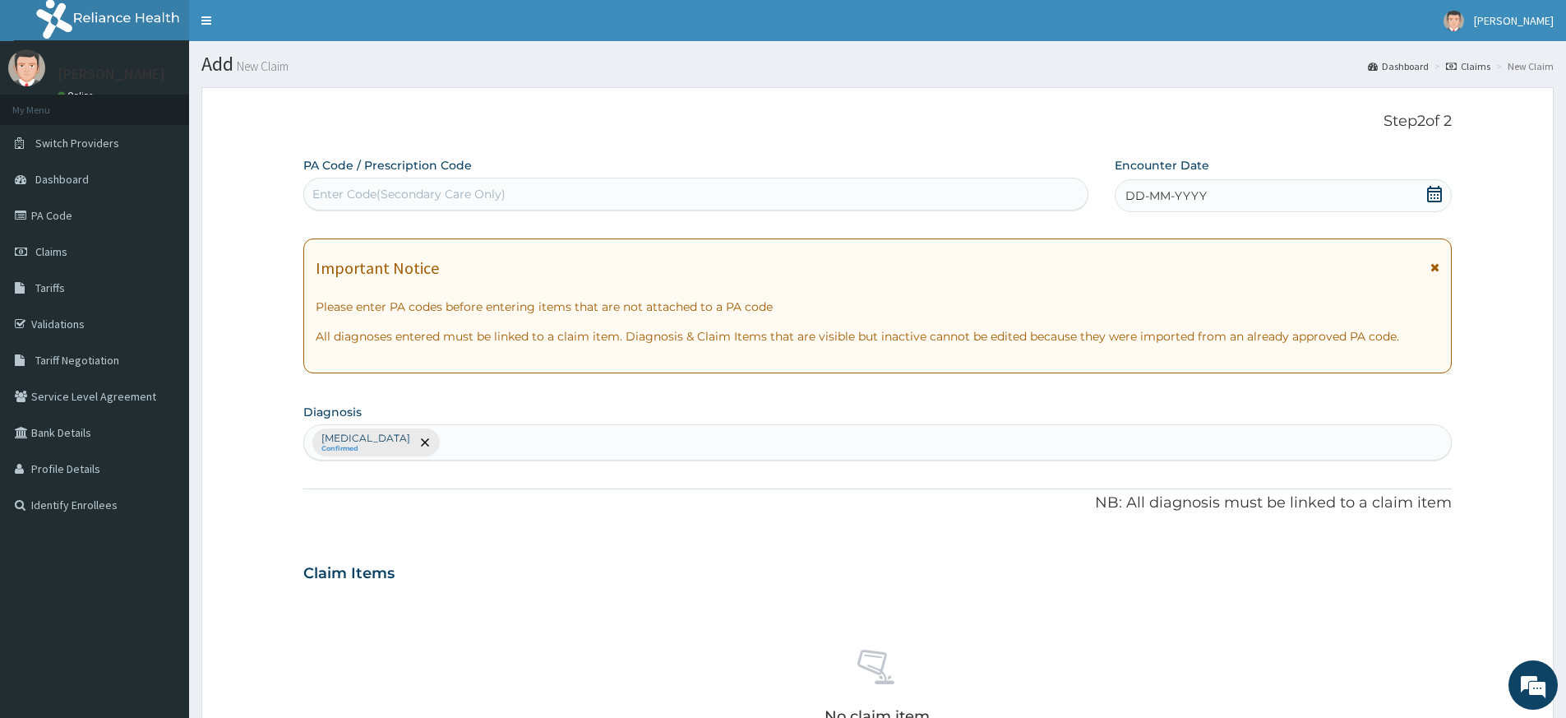
click at [577, 201] on div "Enter Code(Secondary Care Only)" at bounding box center [695, 194] width 783 height 26
type input "PA/800EBB"
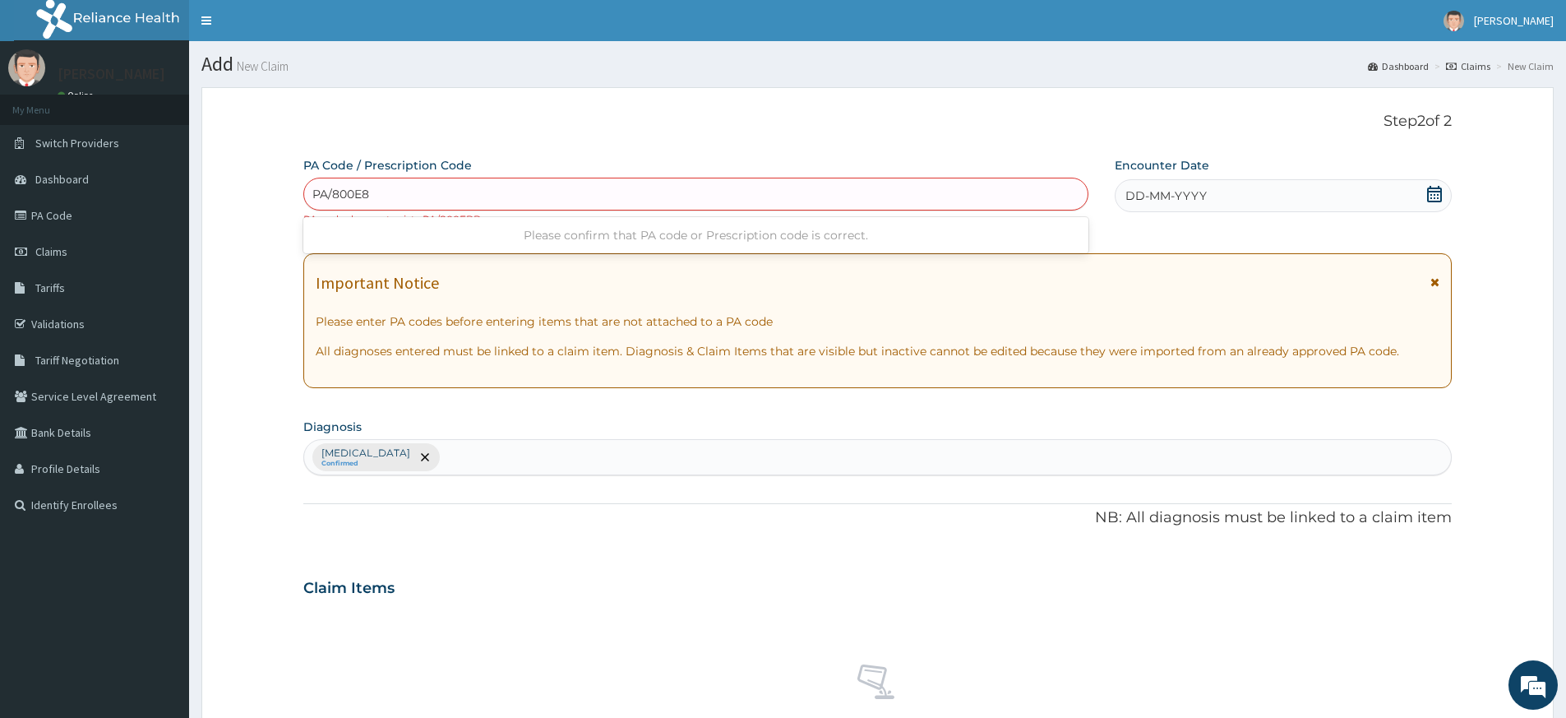
type input "PA/800E88"
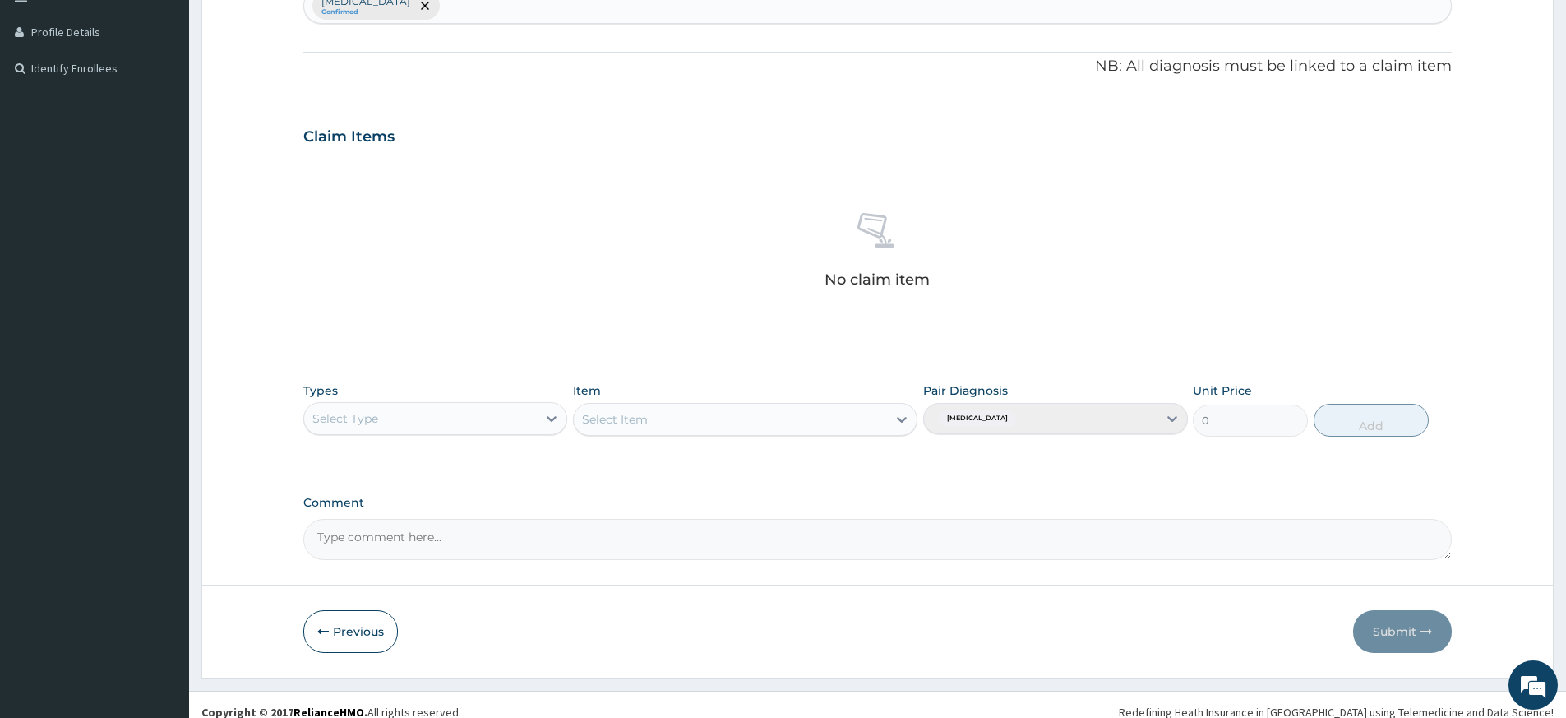
scroll to position [451, 0]
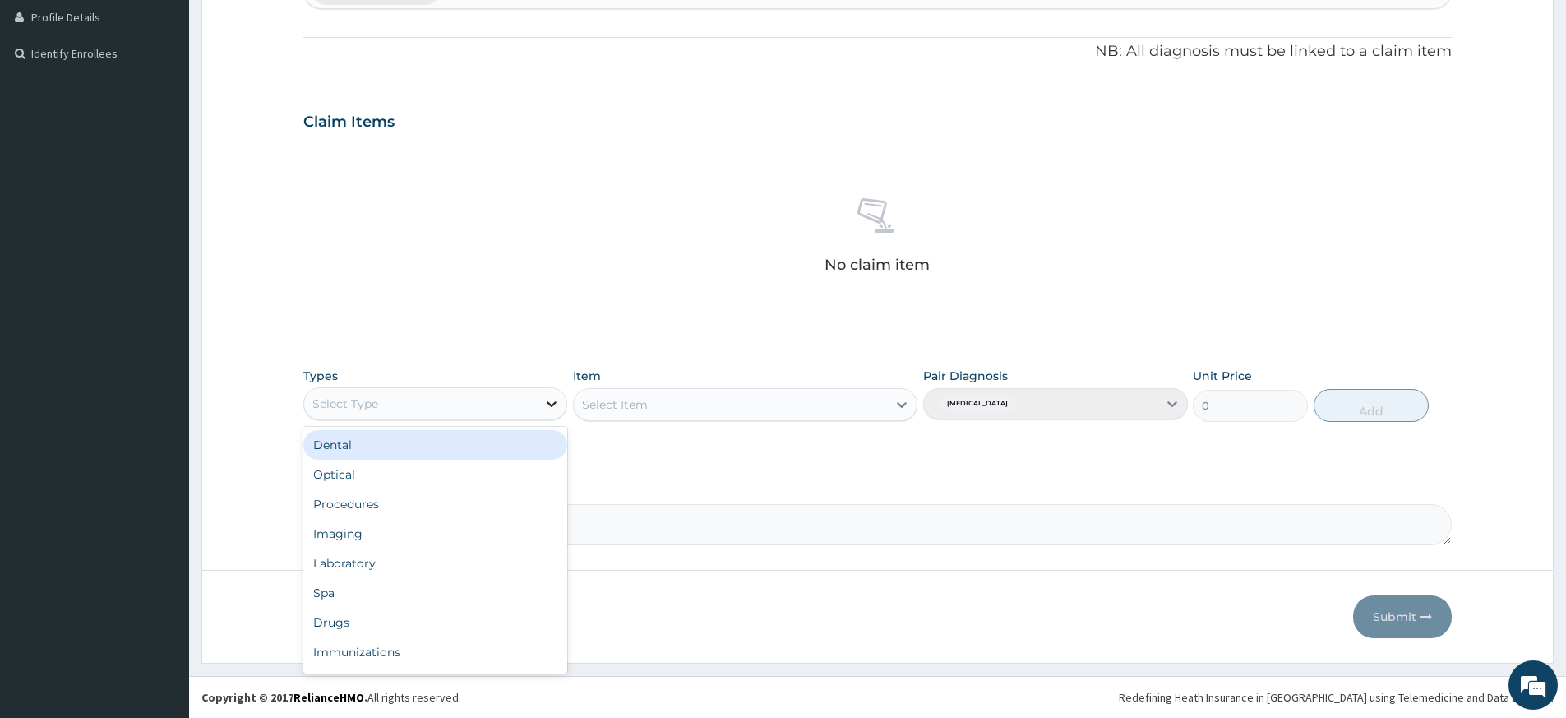
click at [548, 402] on icon at bounding box center [553, 404] width 10 height 6
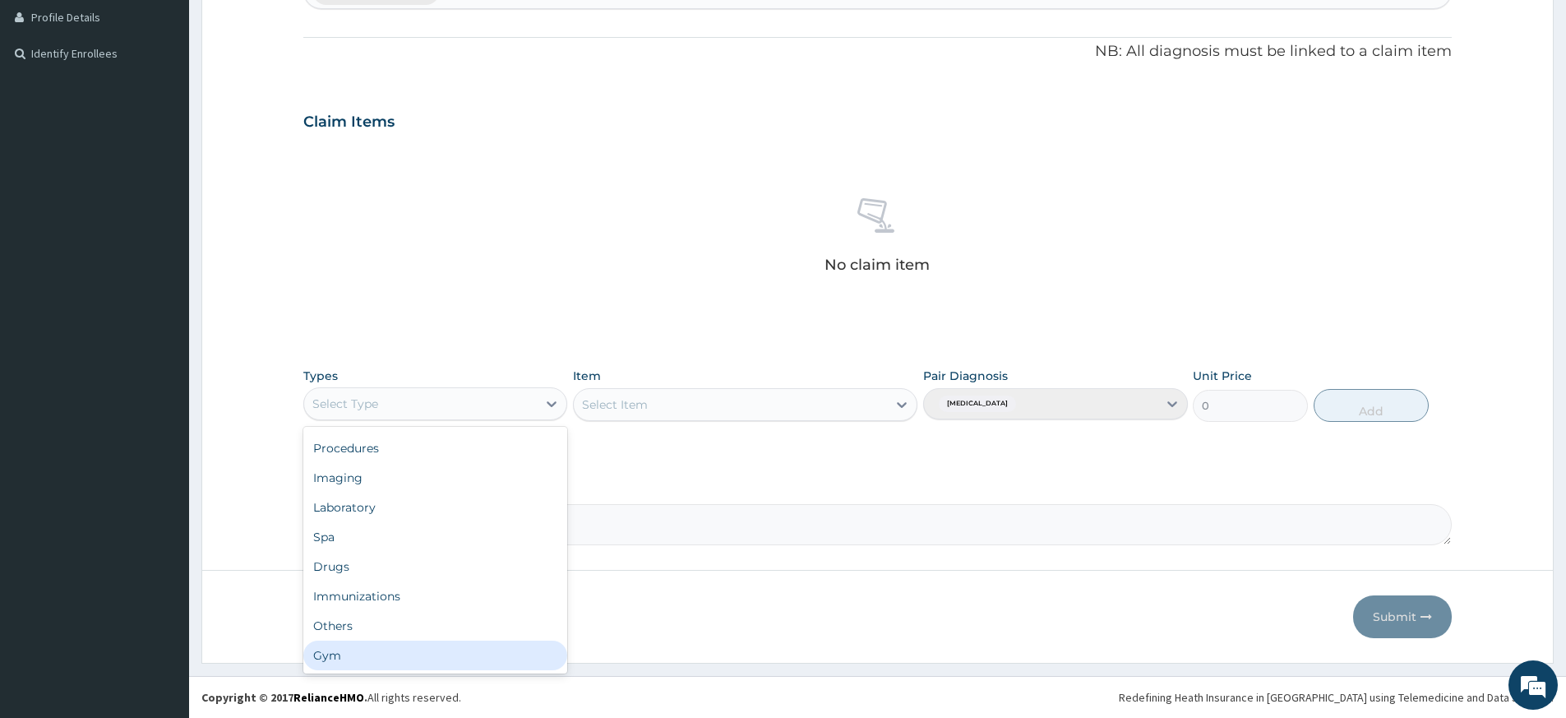
click at [449, 649] on div "Gym" at bounding box center [435, 655] width 264 height 30
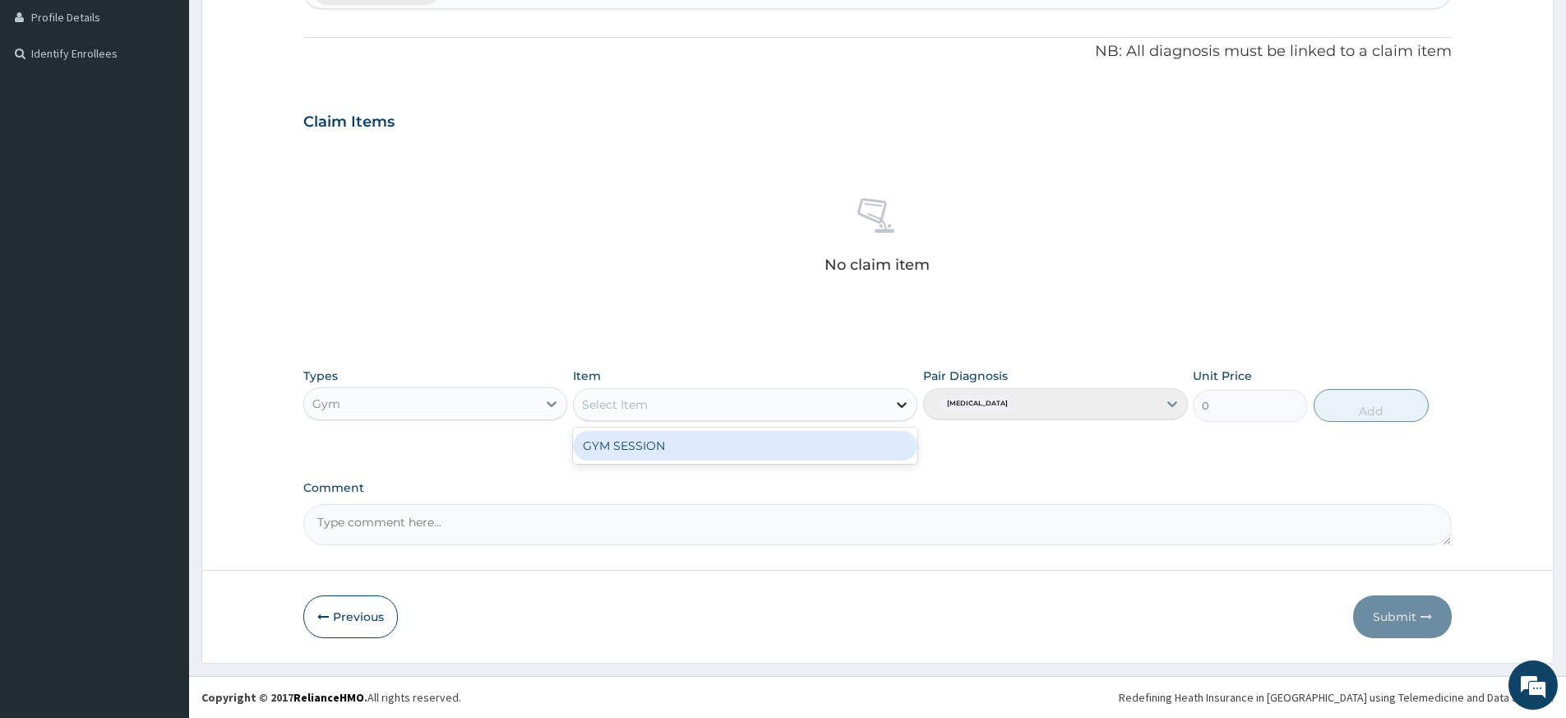
click at [888, 404] on div at bounding box center [902, 405] width 30 height 30
click at [864, 444] on div "GYM SESSION" at bounding box center [745, 446] width 344 height 30
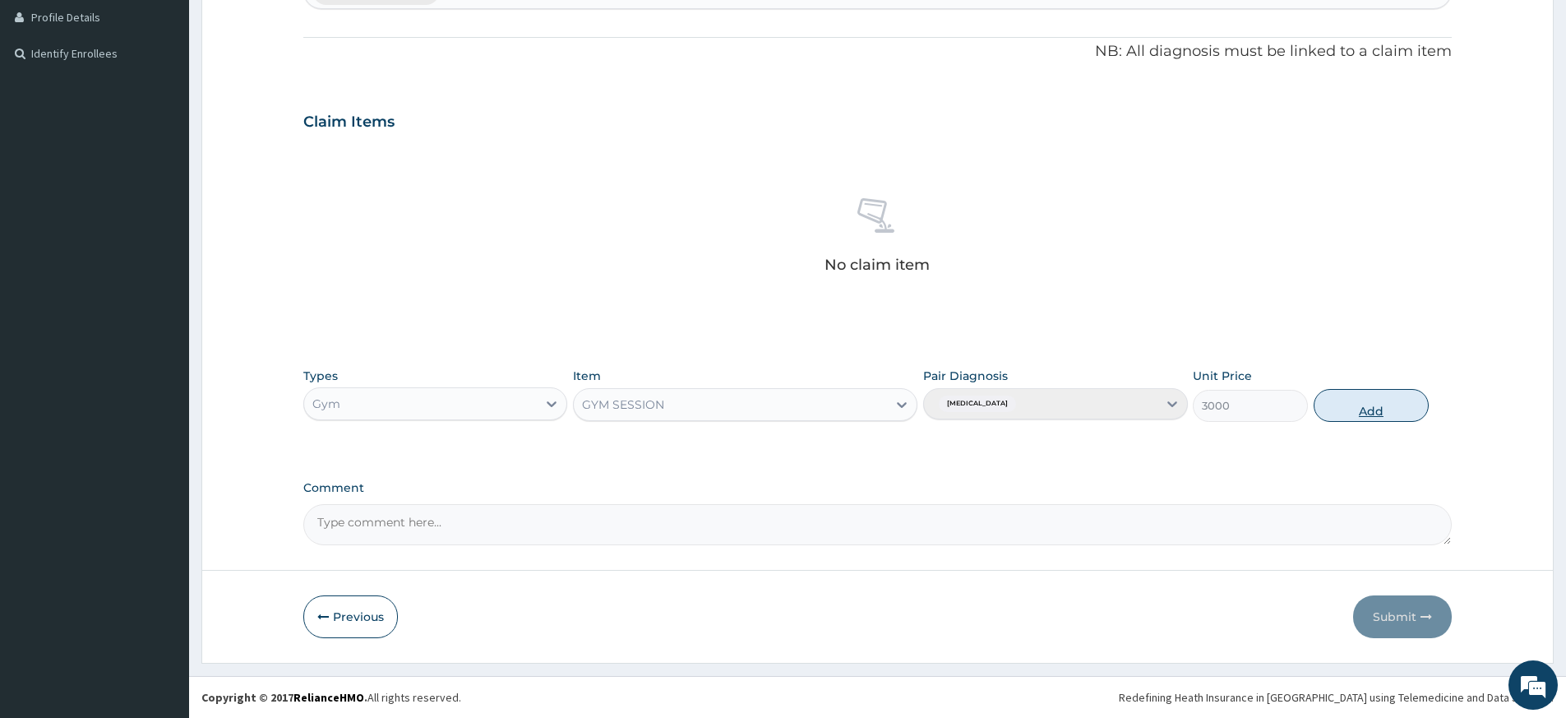
click at [1355, 398] on button "Add" at bounding box center [1371, 405] width 115 height 33
type input "0"
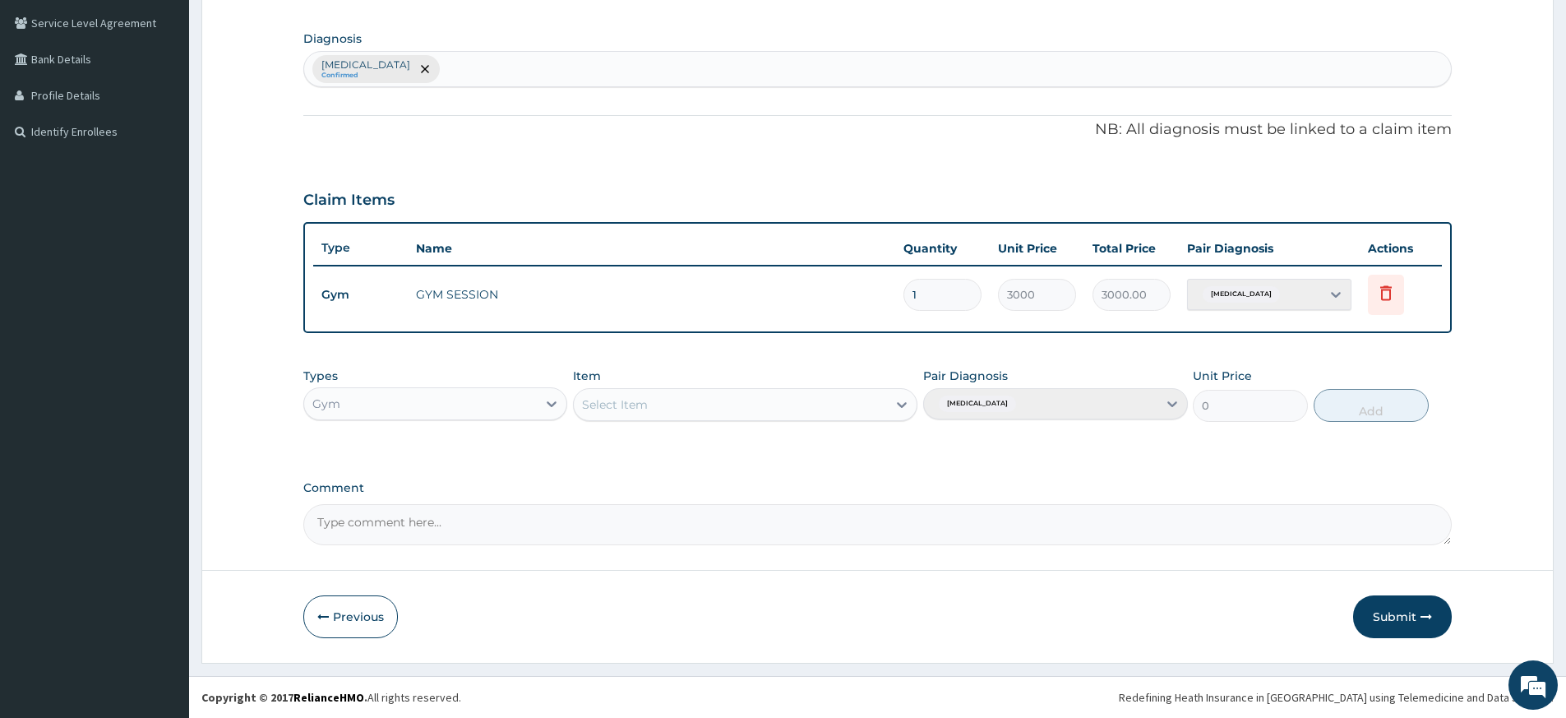
scroll to position [373, 0]
click at [1401, 611] on button "Submit" at bounding box center [1402, 616] width 99 height 43
click at [1386, 603] on button "Submit" at bounding box center [1402, 616] width 99 height 43
click at [1416, 618] on button "Submit" at bounding box center [1402, 616] width 99 height 43
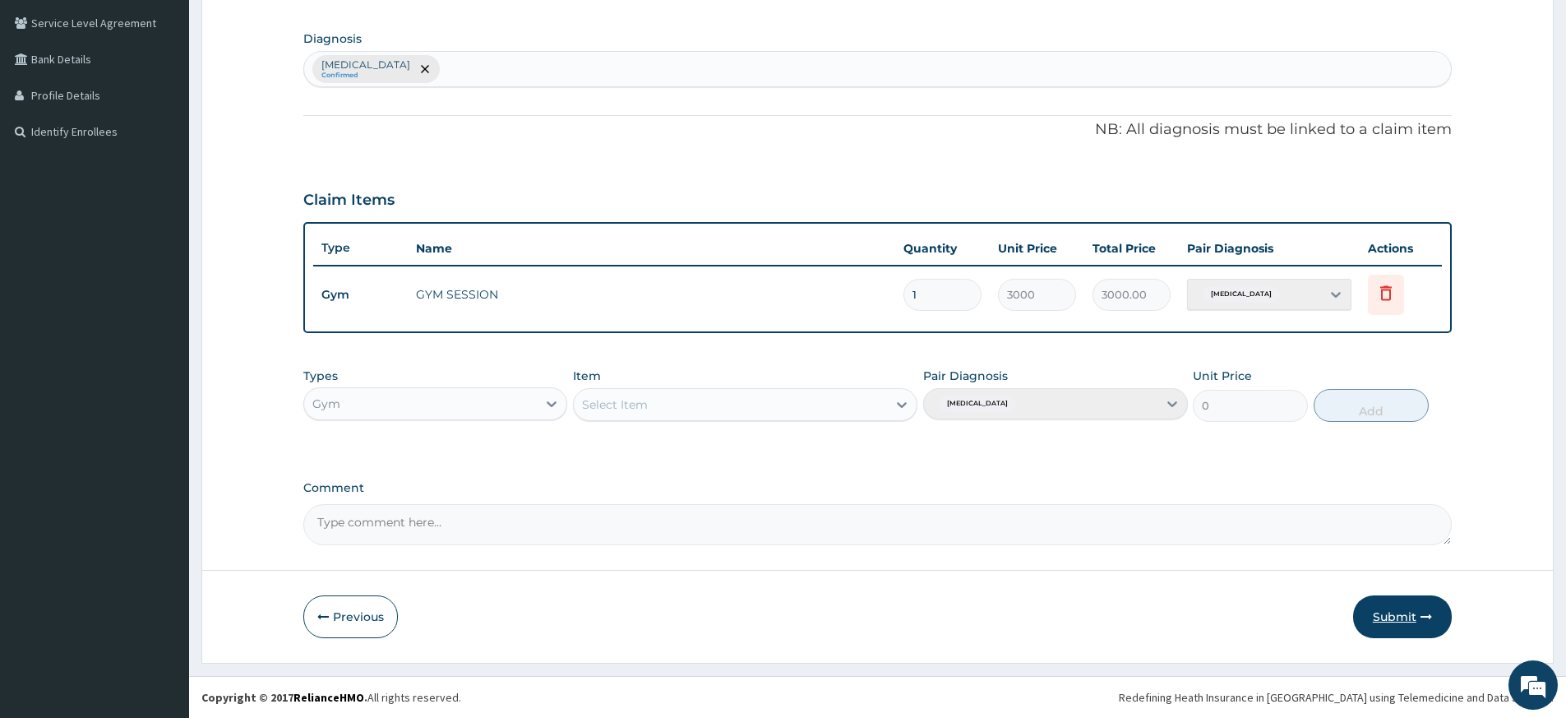
click at [1421, 617] on icon "button" at bounding box center [1427, 617] width 12 height 12
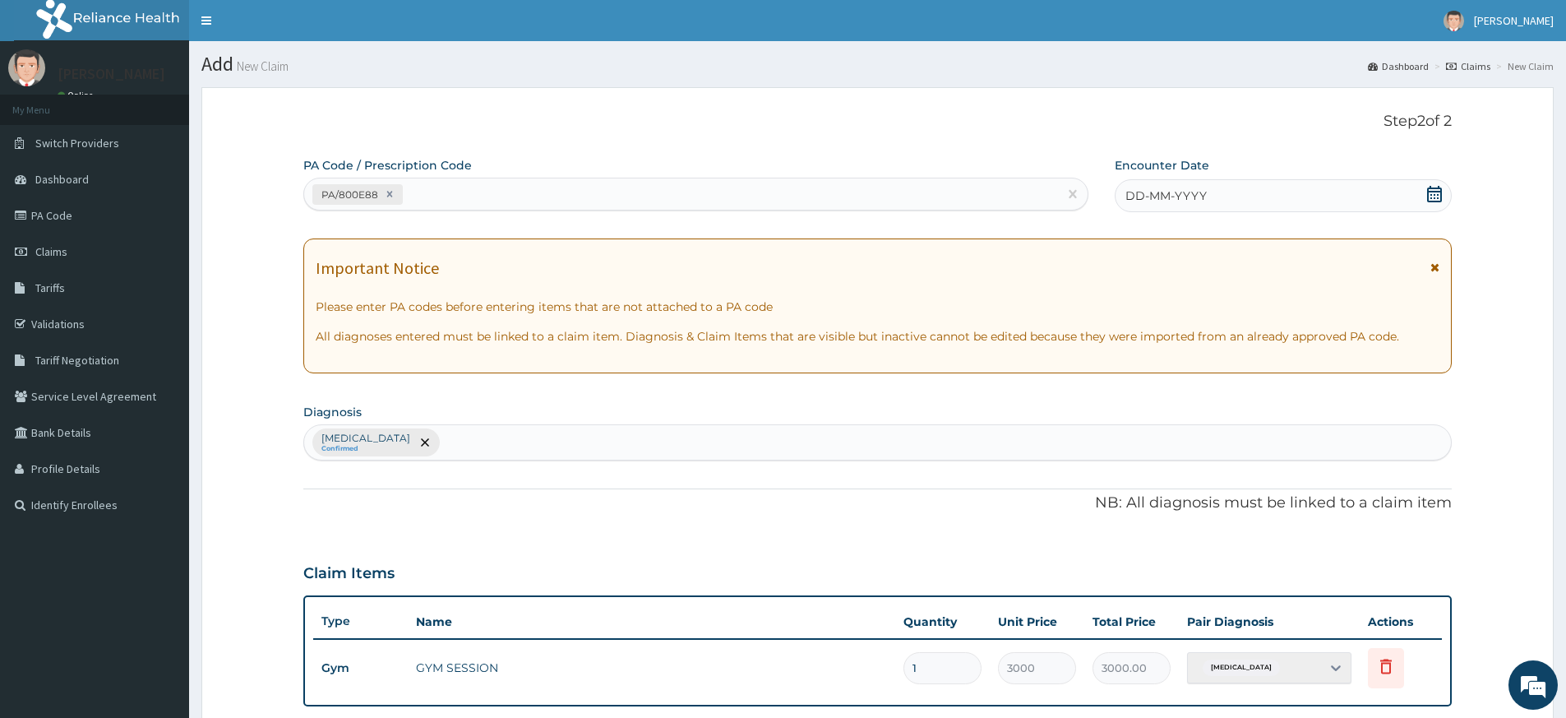
click at [1243, 199] on div "DD-MM-YYYY" at bounding box center [1283, 195] width 336 height 33
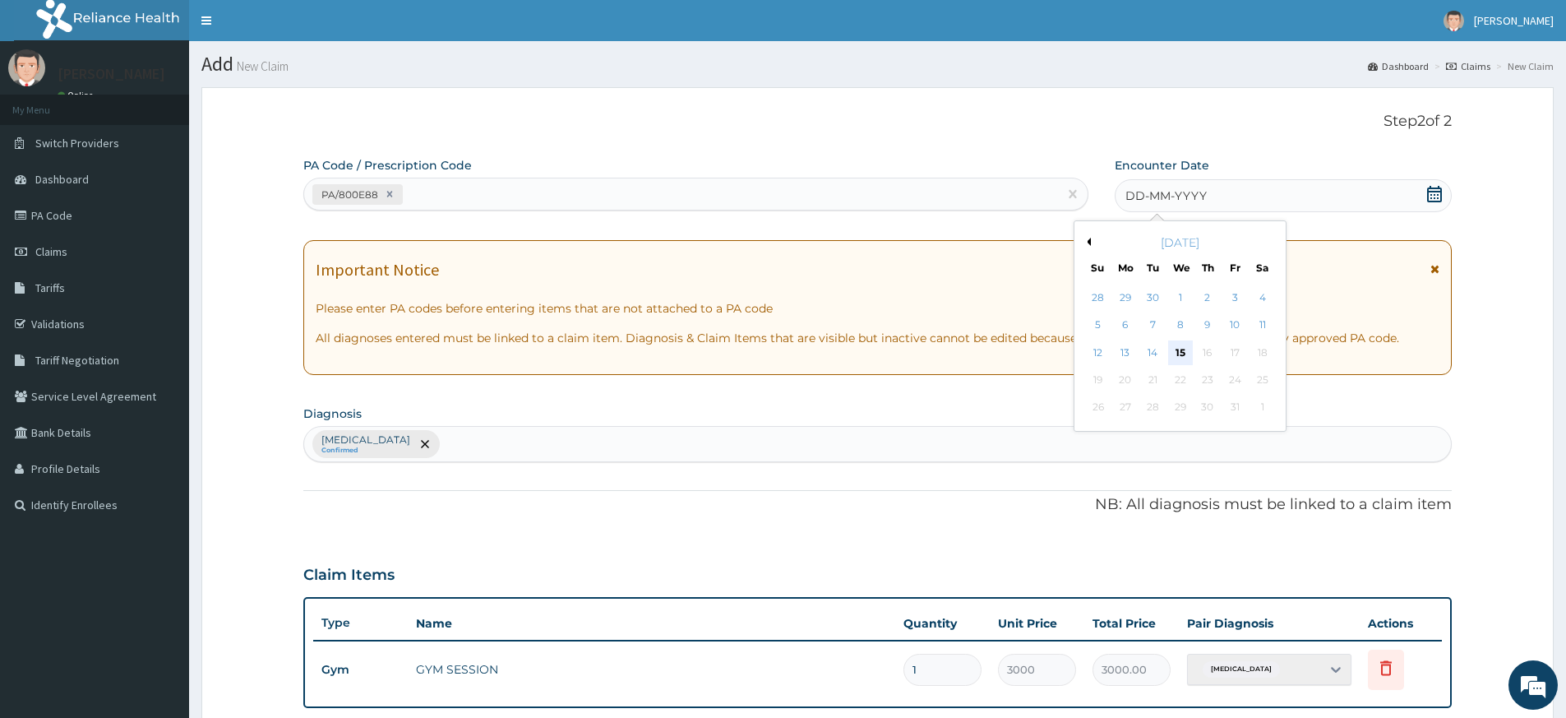
click at [1186, 348] on div "15" at bounding box center [1180, 352] width 25 height 25
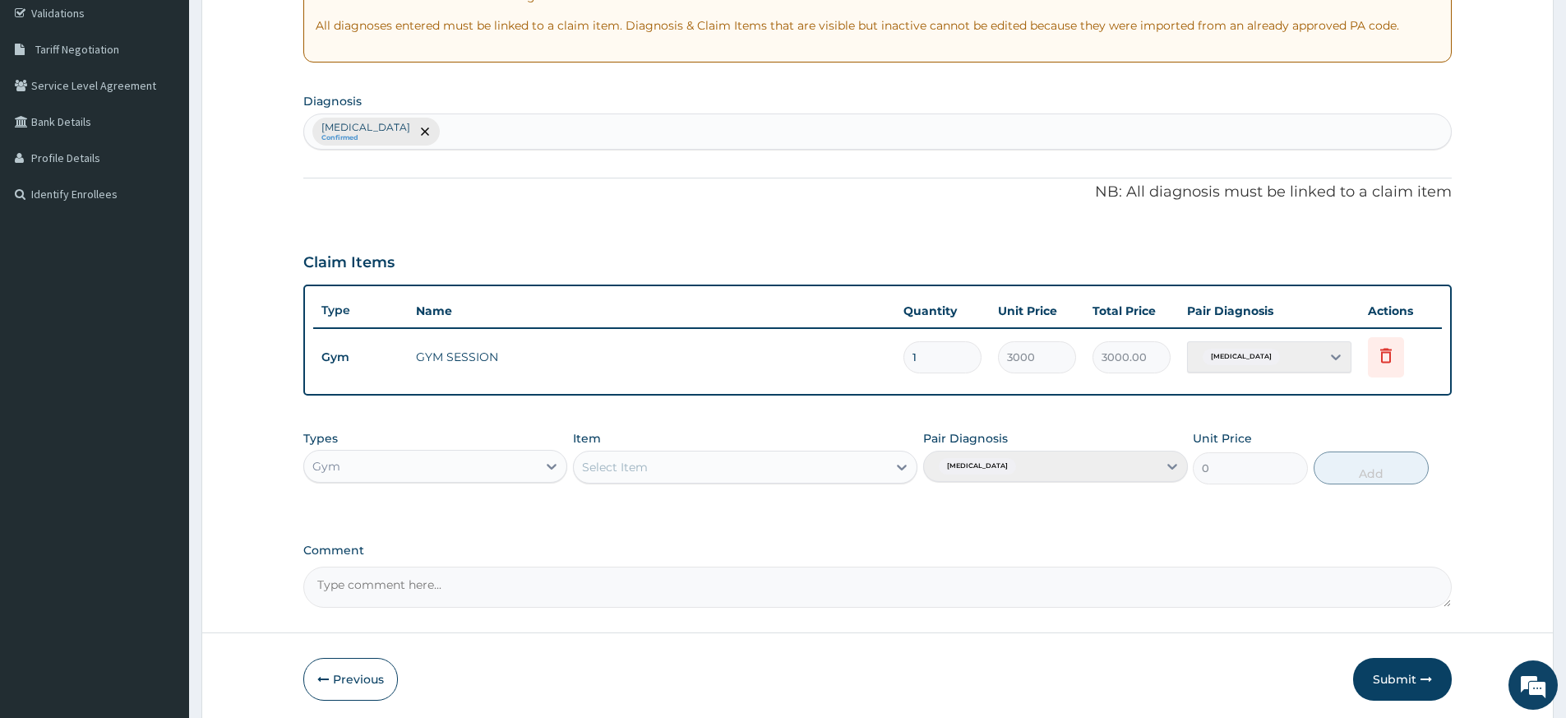
scroll to position [373, 0]
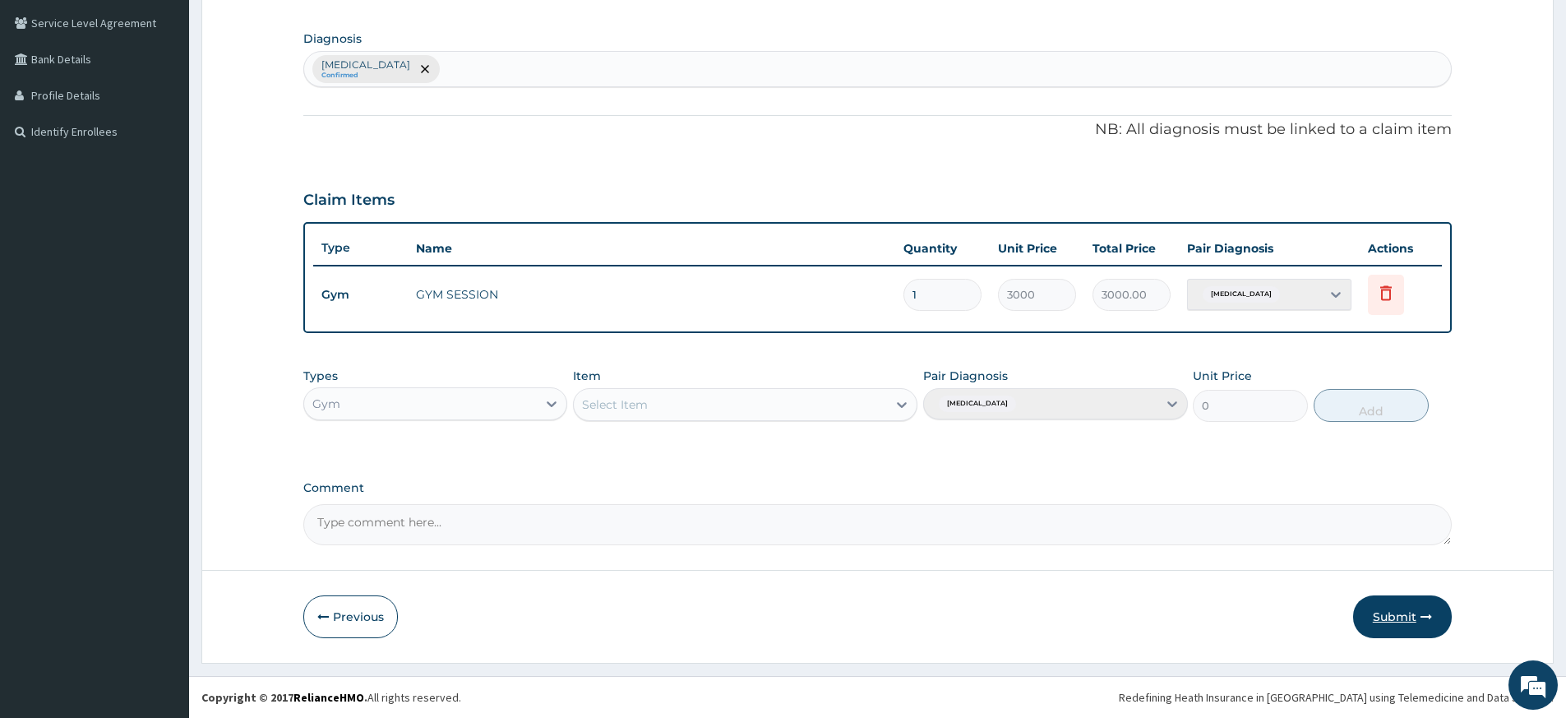
click at [1399, 617] on button "Submit" at bounding box center [1402, 616] width 99 height 43
